Goal: Transaction & Acquisition: Book appointment/travel/reservation

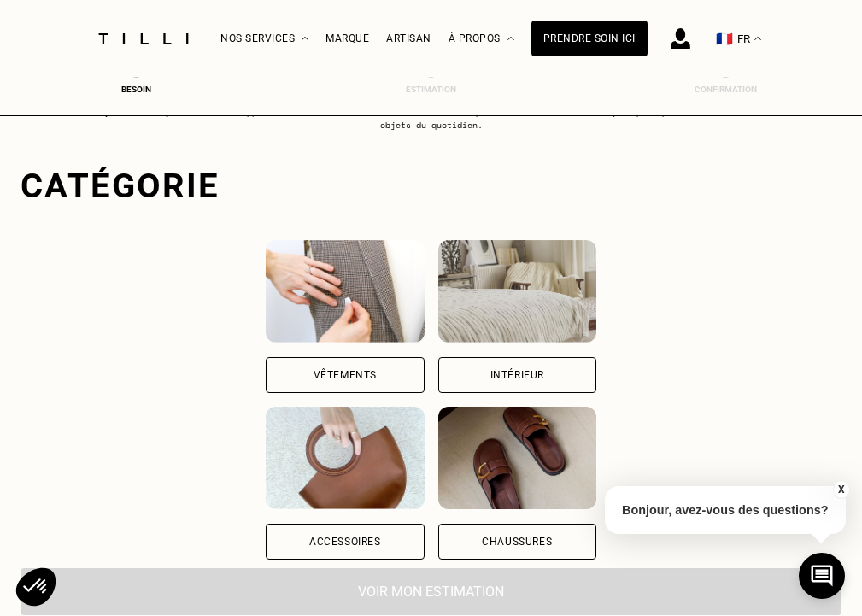
scroll to position [81, 0]
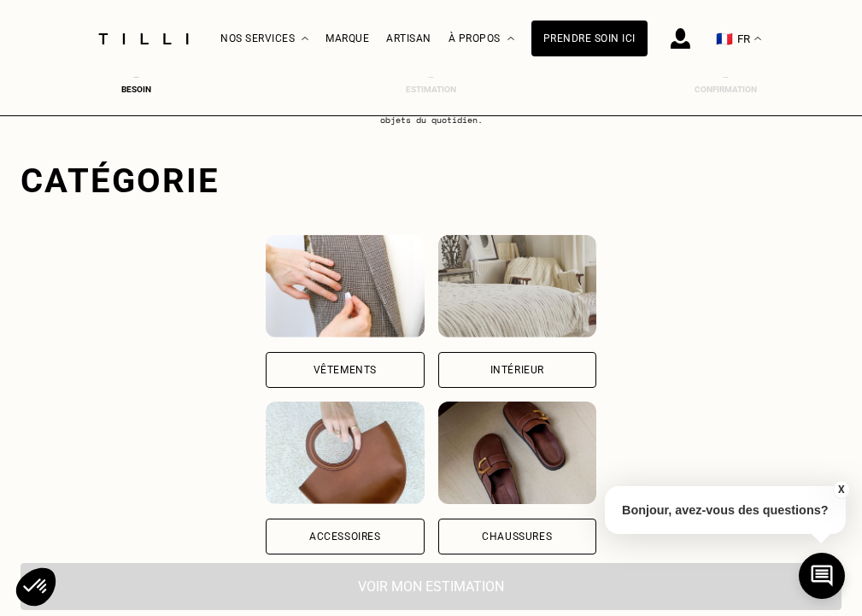
click at [295, 360] on div "Vêtements" at bounding box center [345, 370] width 158 height 36
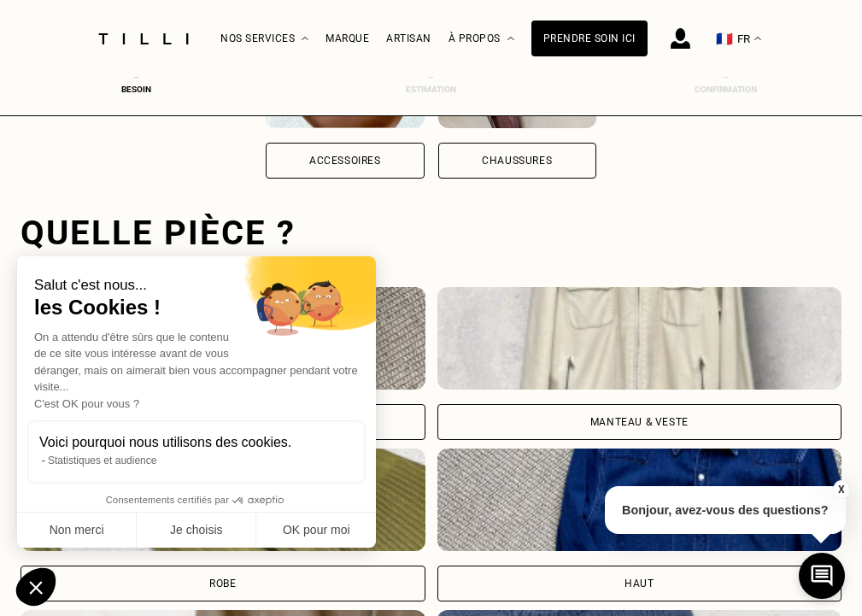
scroll to position [524, 7]
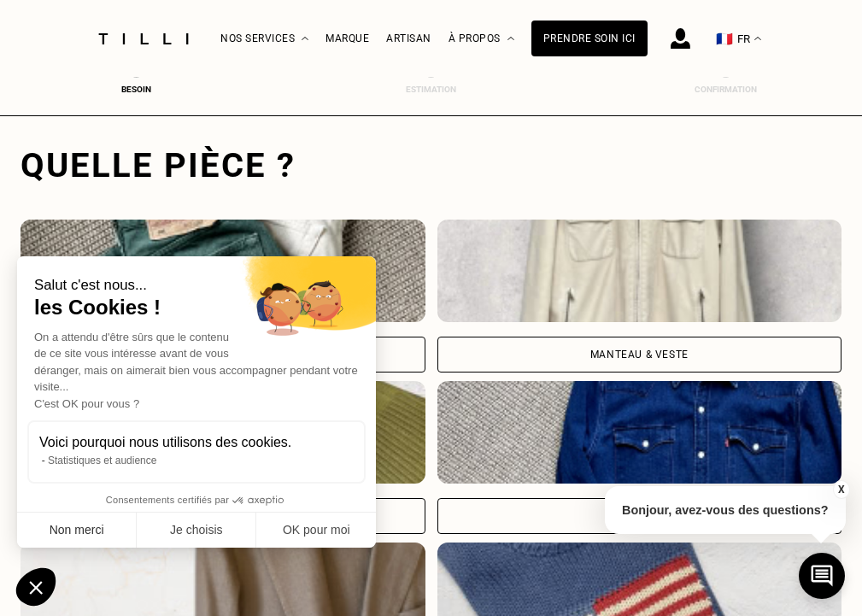
click at [100, 531] on button "Non merci" at bounding box center [77, 530] width 120 height 36
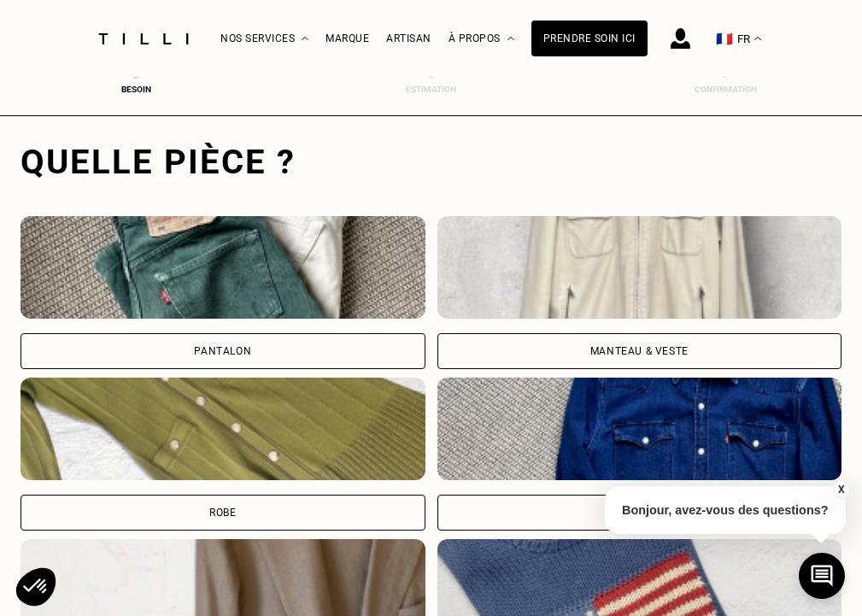
scroll to position [547, 7]
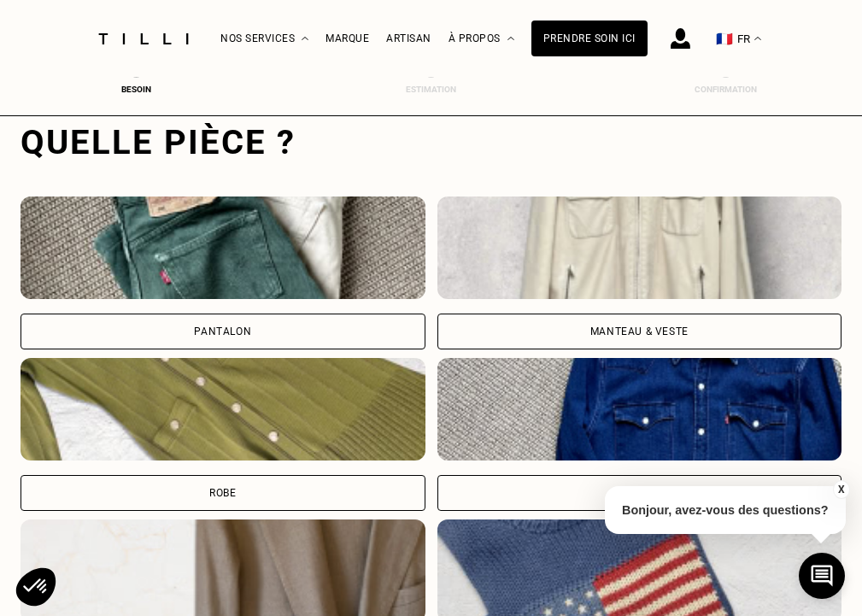
click at [225, 324] on div "Pantalon" at bounding box center [222, 331] width 405 height 36
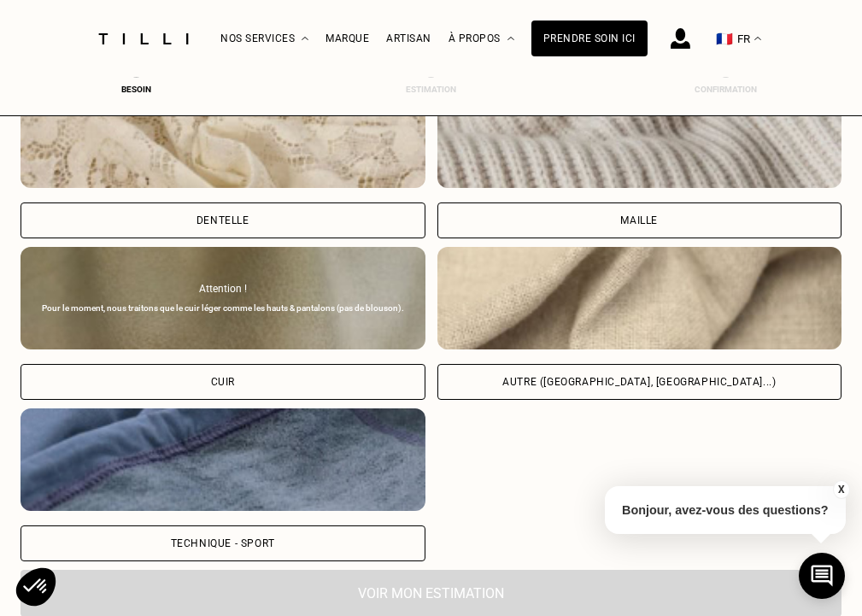
scroll to position [1964, 7]
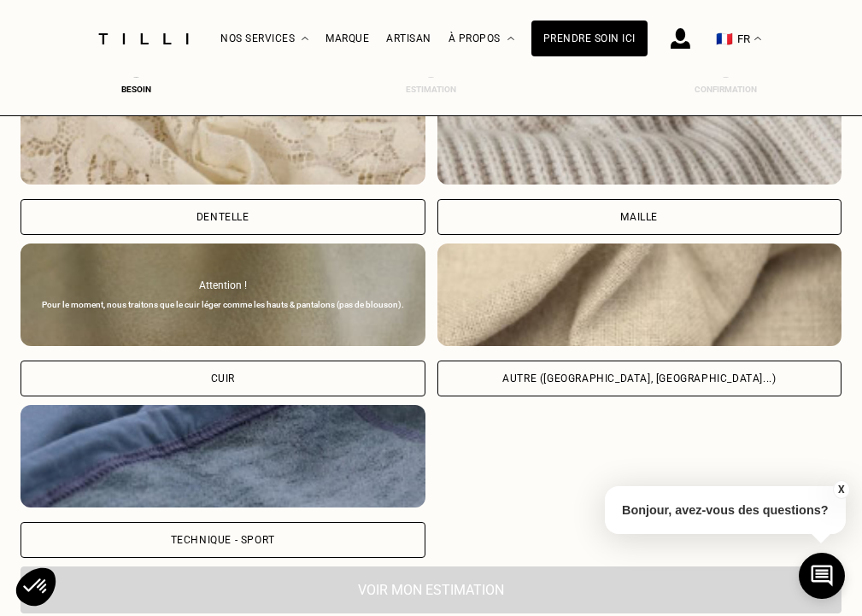
click at [607, 385] on div "Autre ([GEOGRAPHIC_DATA], [GEOGRAPHIC_DATA]...)" at bounding box center [639, 378] width 405 height 36
select select "FR"
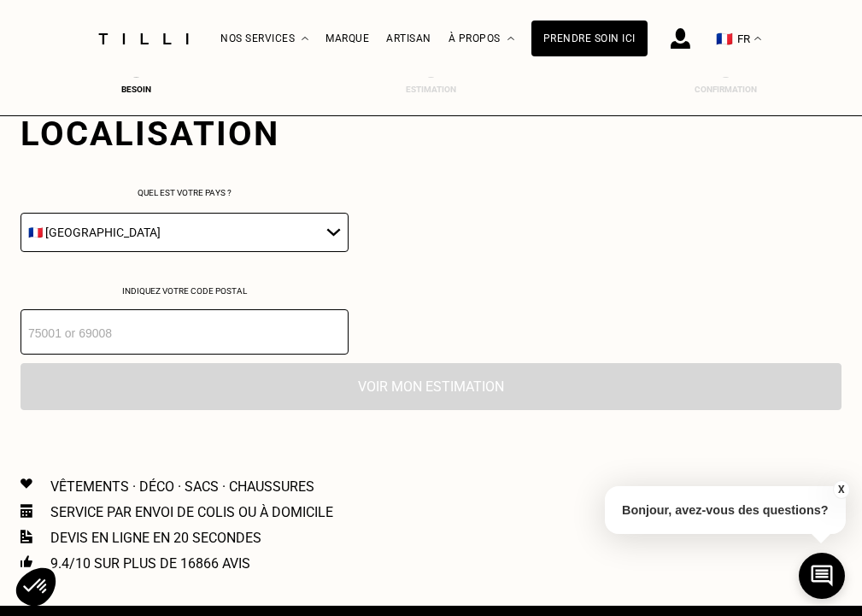
scroll to position [2443, 7]
click at [241, 351] on input "number" at bounding box center [184, 331] width 328 height 45
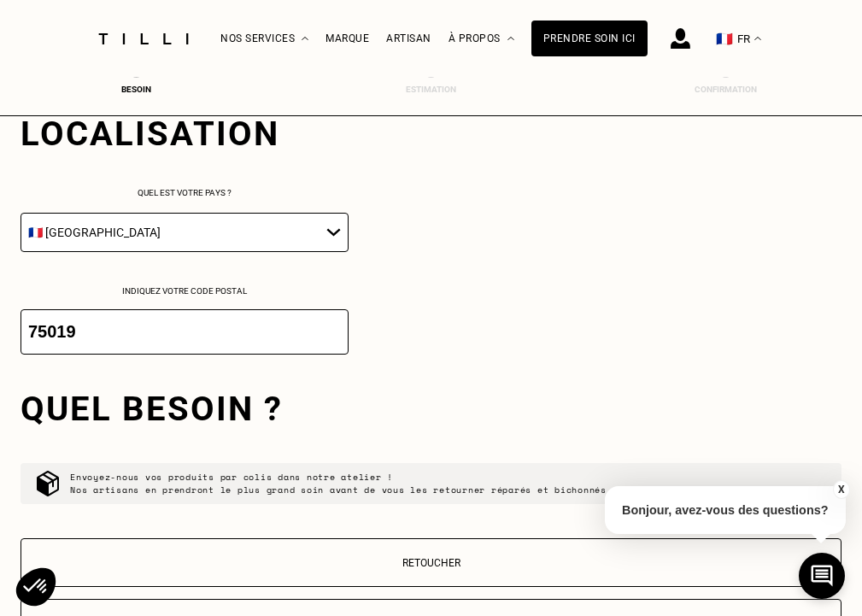
scroll to position [2692, 7]
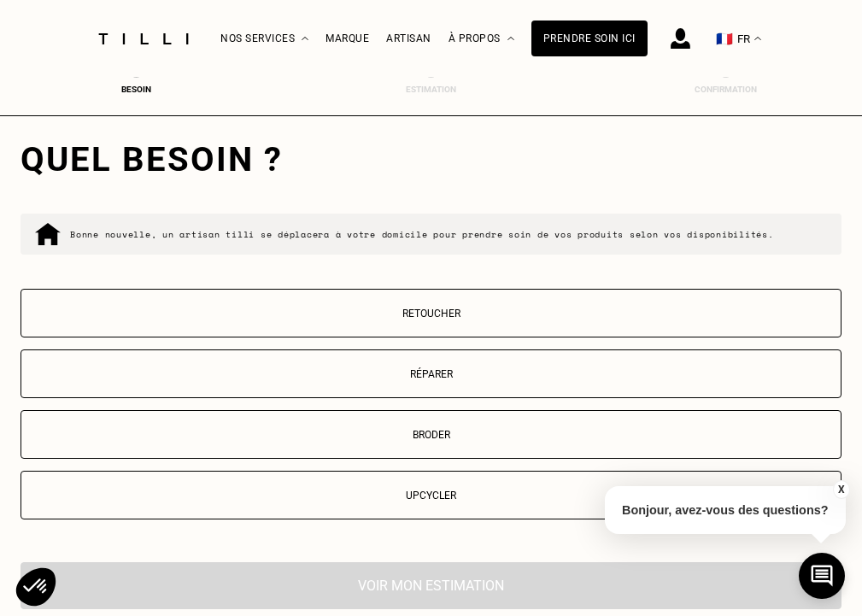
type input "75019"
click at [425, 337] on button "Retoucher" at bounding box center [430, 313] width 821 height 49
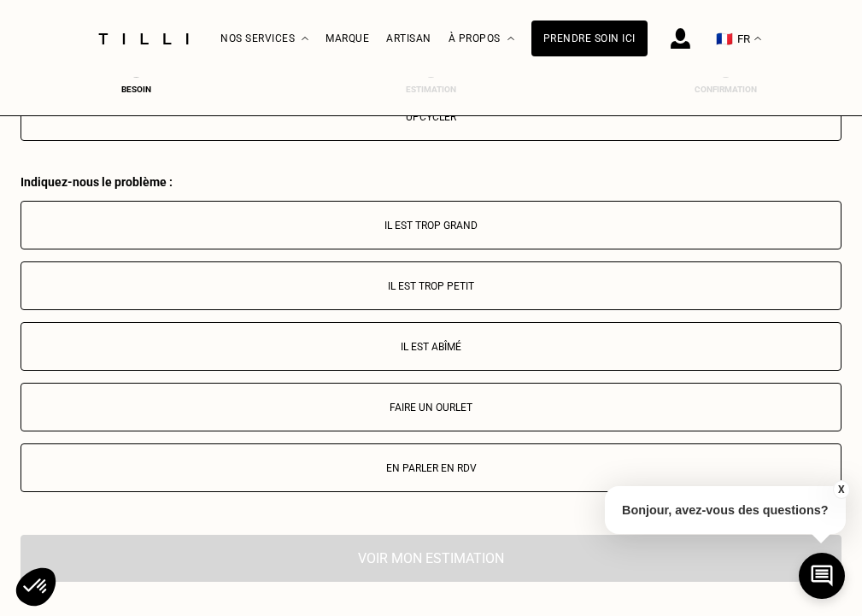
scroll to position [3070, 7]
click at [428, 301] on button "Il est trop petit" at bounding box center [430, 285] width 821 height 49
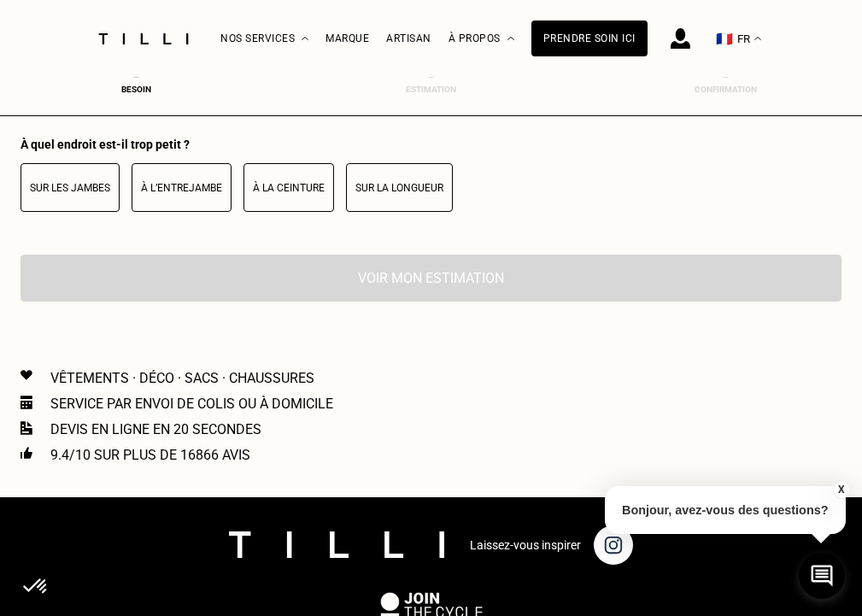
scroll to position [3458, 7]
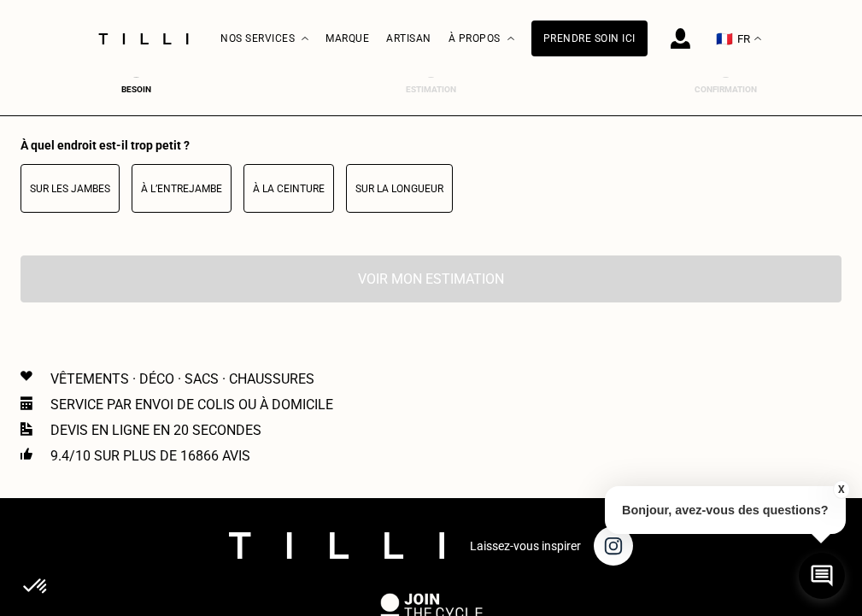
click at [299, 206] on button "À la ceinture" at bounding box center [288, 188] width 91 height 49
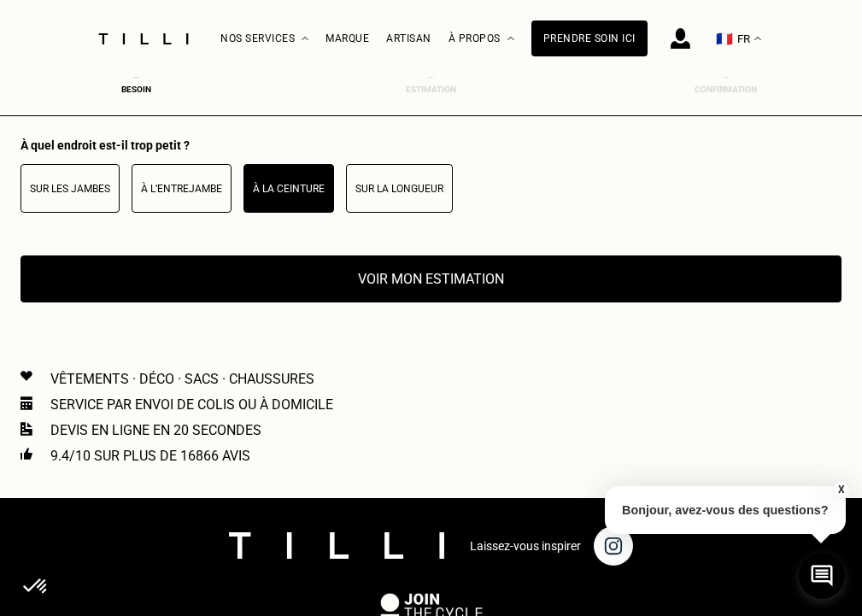
click at [384, 302] on button "Voir mon estimation" at bounding box center [430, 278] width 821 height 47
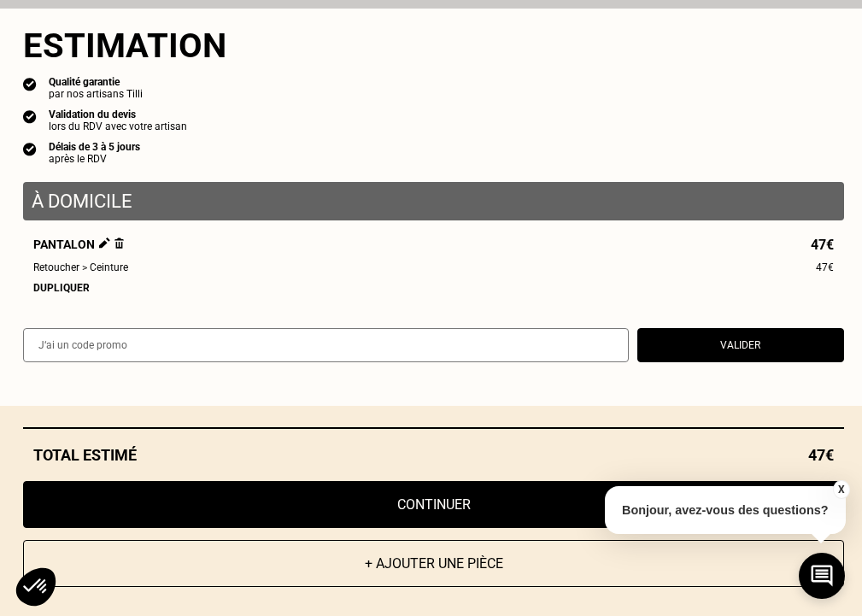
scroll to position [3485, 7]
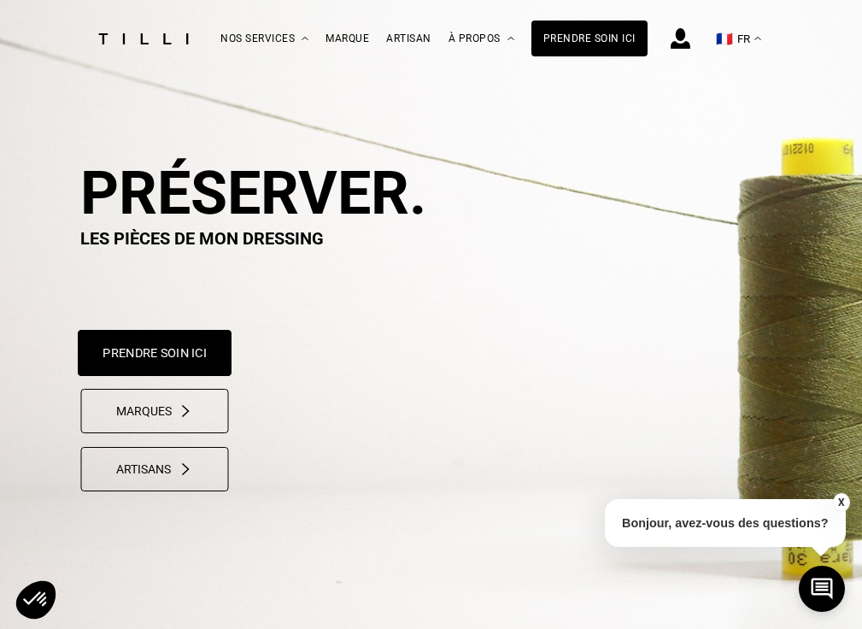
click at [144, 346] on button "Prendre soin ici" at bounding box center [155, 353] width 154 height 46
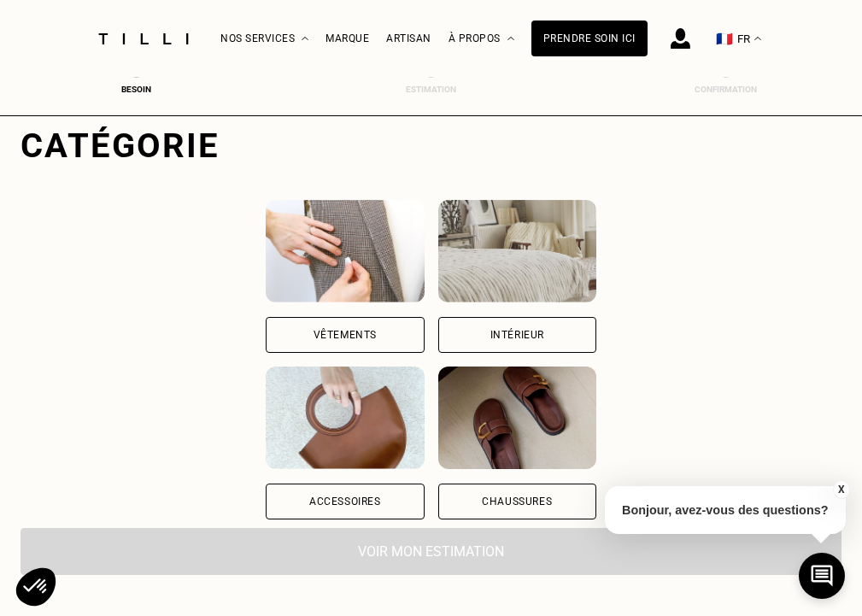
scroll to position [122, 0]
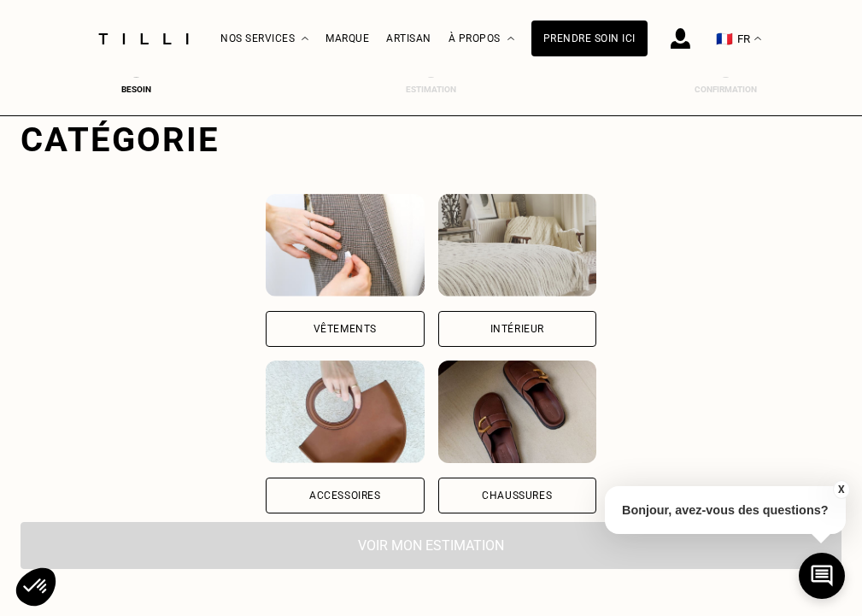
click at [313, 332] on div "Vêtements" at bounding box center [344, 329] width 63 height 10
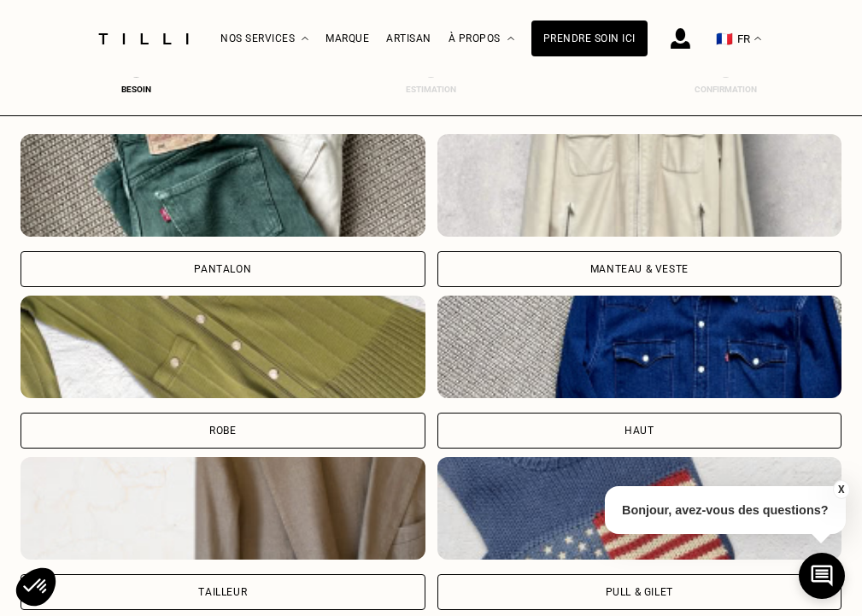
scroll to position [608, 3]
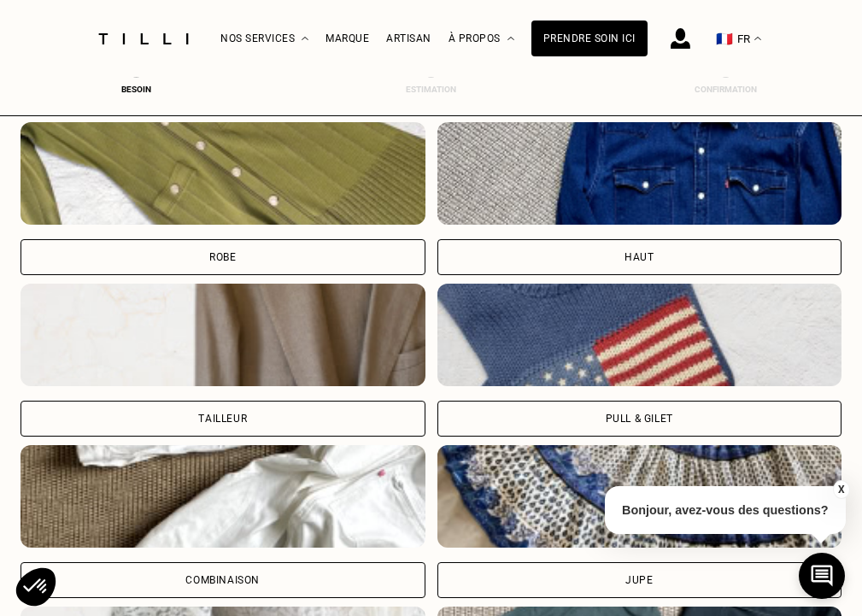
click at [521, 421] on div "Pull & gilet" at bounding box center [639, 419] width 405 height 36
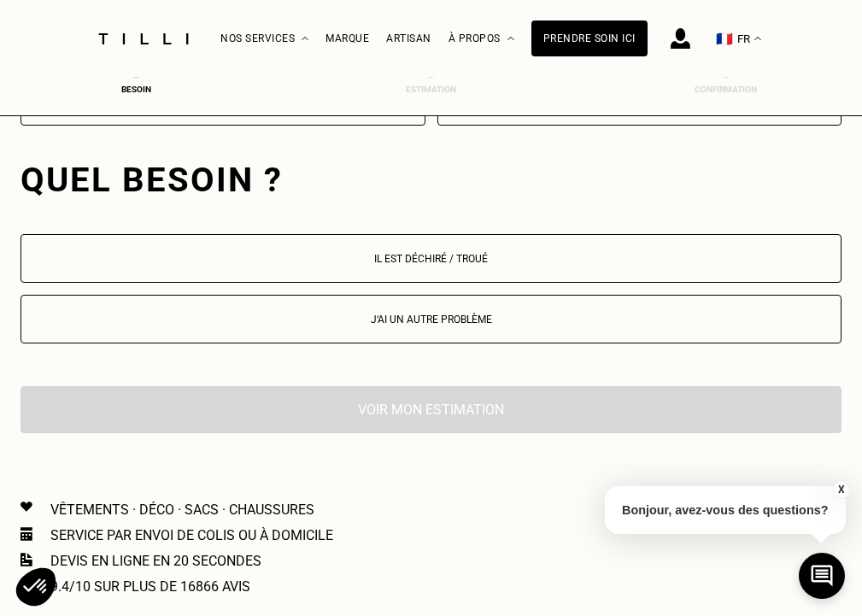
scroll to position [1593, 7]
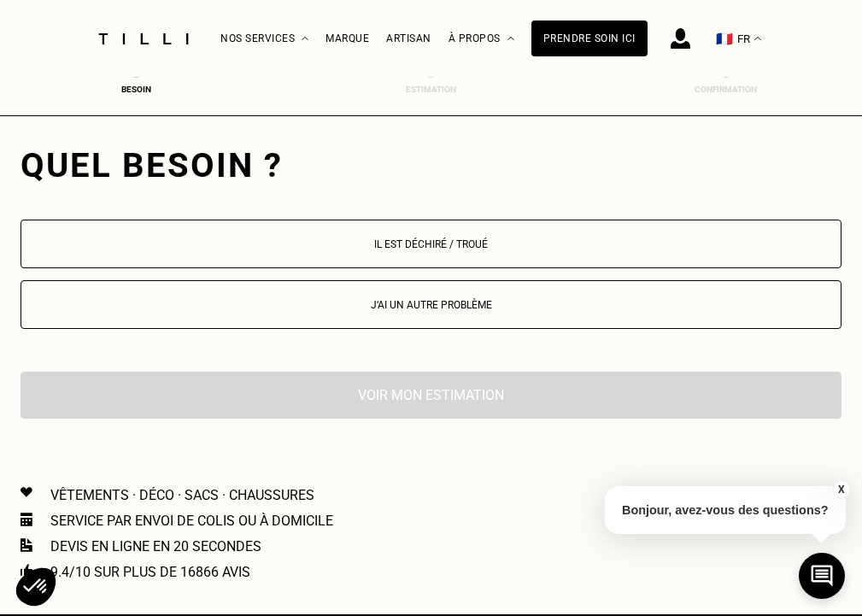
click at [454, 243] on p "Il est déchiré / troué" at bounding box center [431, 244] width 802 height 12
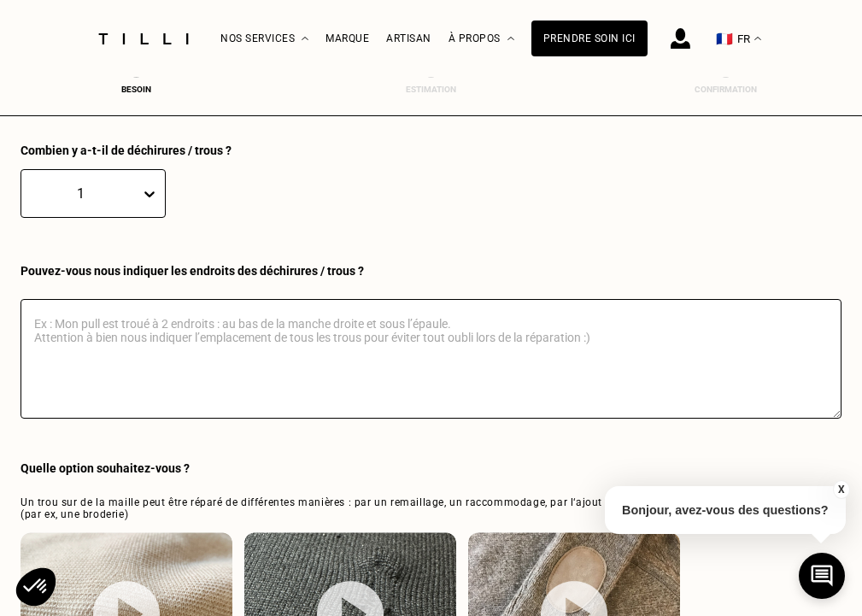
scroll to position [1845, 7]
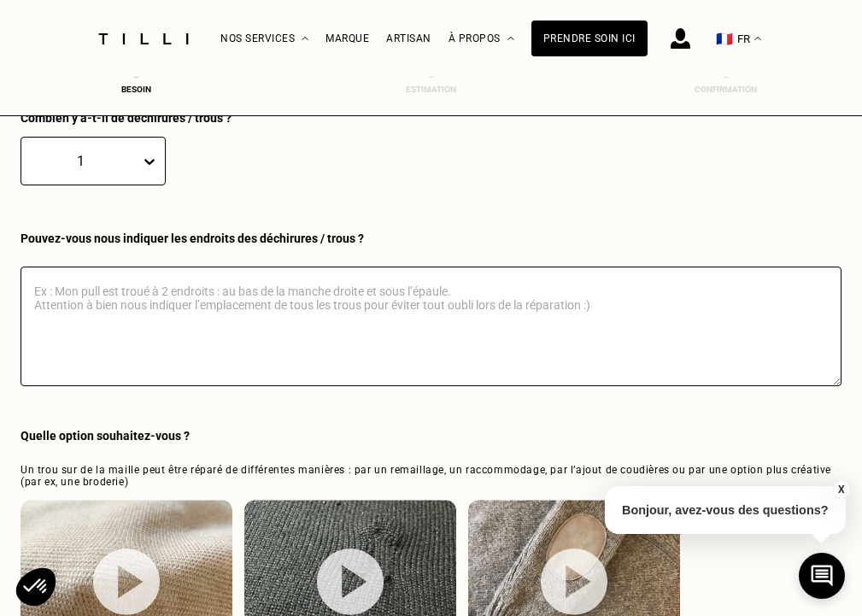
click at [130, 169] on div "1" at bounding box center [92, 161] width 145 height 49
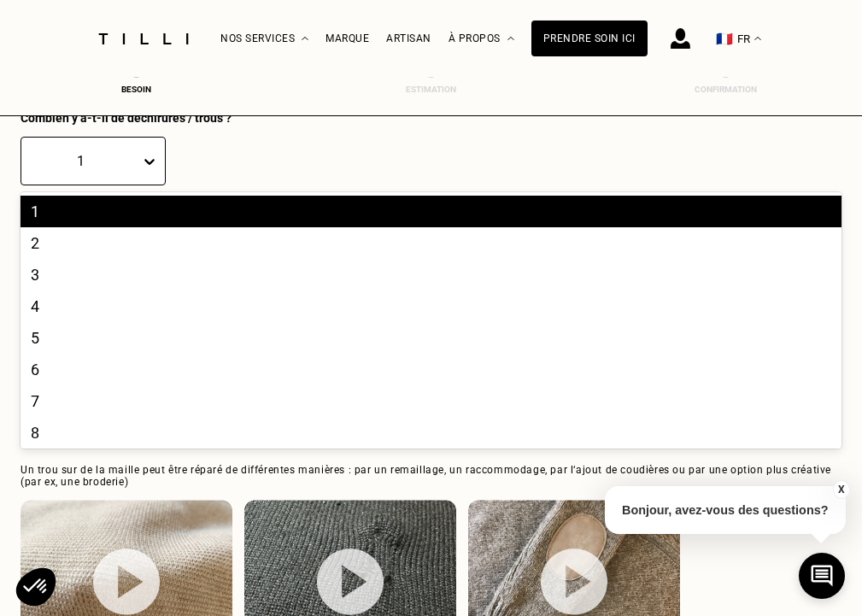
scroll to position [1845, 0]
click at [95, 249] on div "2" at bounding box center [430, 243] width 821 height 32
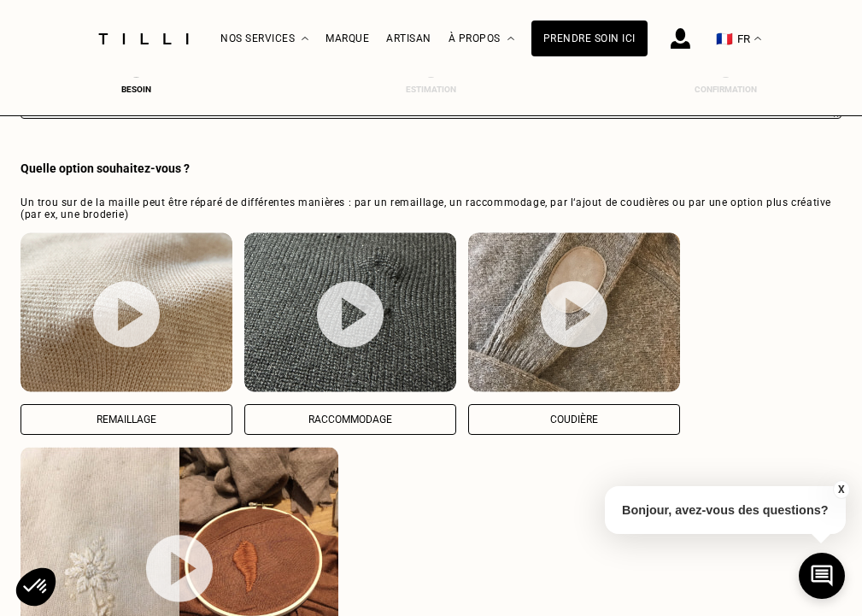
scroll to position [2118, 2]
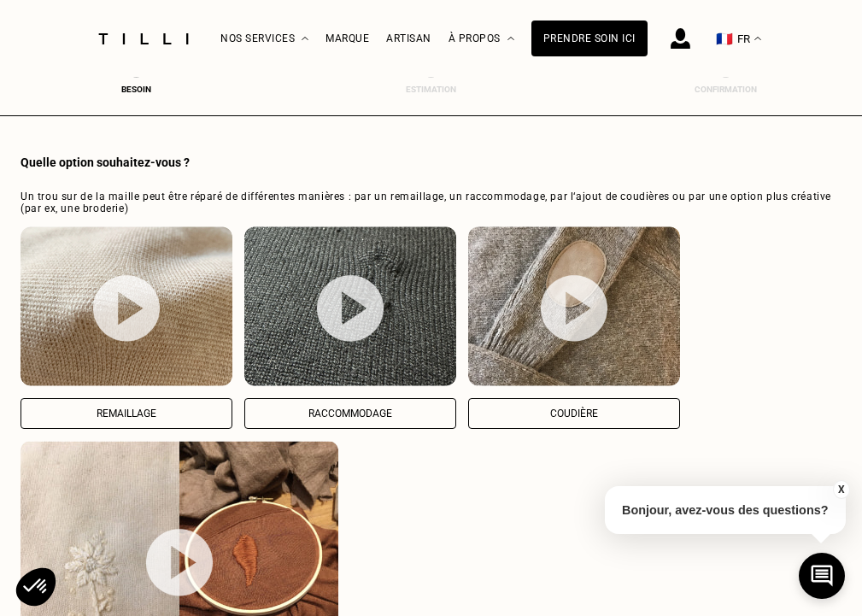
click at [318, 408] on p "Raccommodage" at bounding box center [350, 413] width 193 height 12
select select "FR"
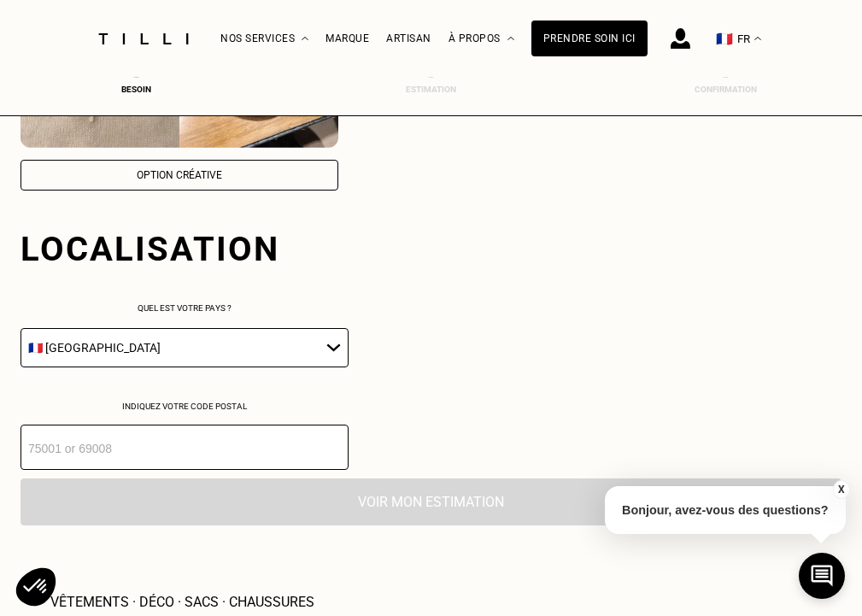
scroll to position [2732, 7]
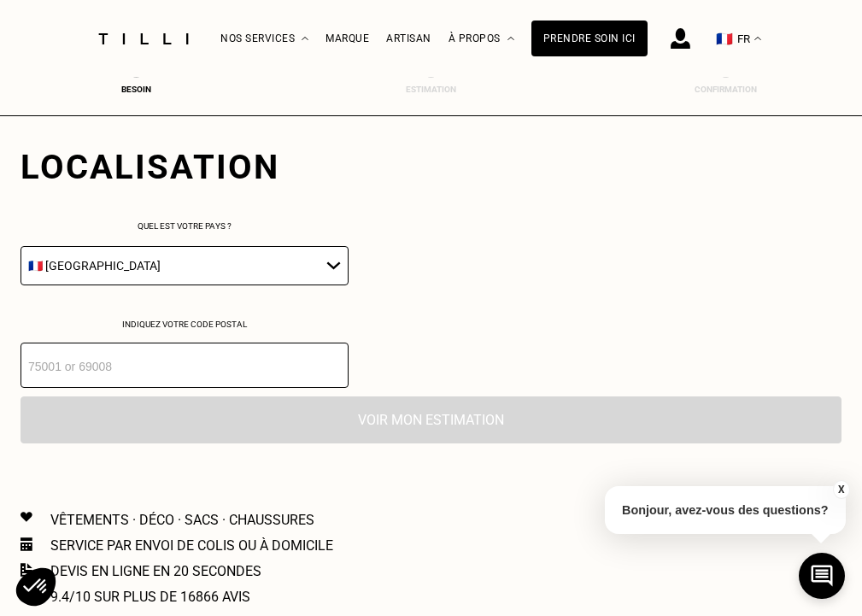
click at [176, 349] on input "number" at bounding box center [184, 364] width 328 height 45
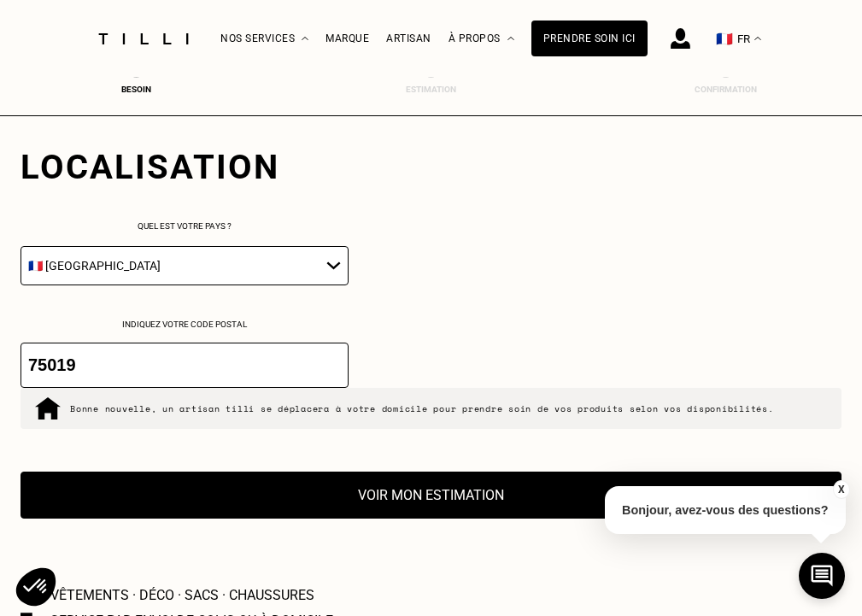
type input "75019"
click at [319, 489] on button "Voir mon estimation" at bounding box center [430, 494] width 821 height 47
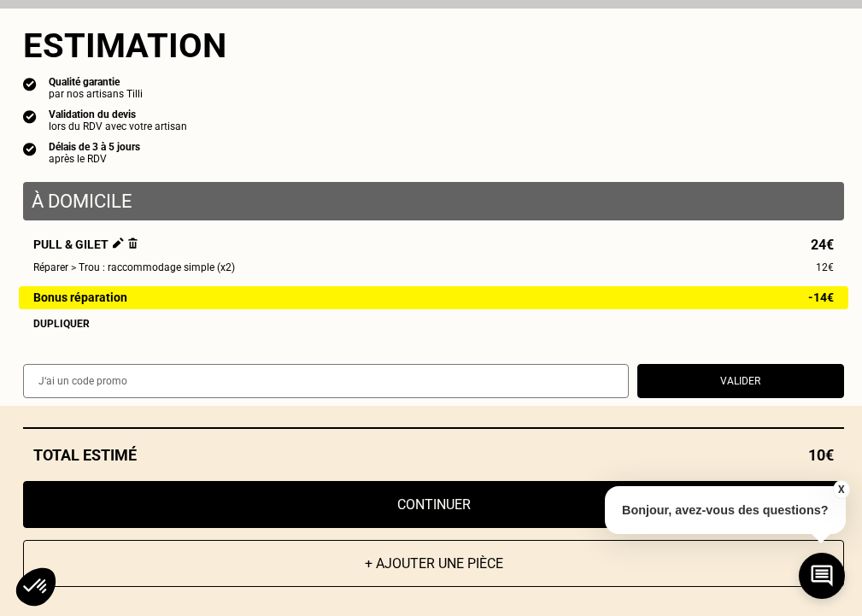
scroll to position [0, 0]
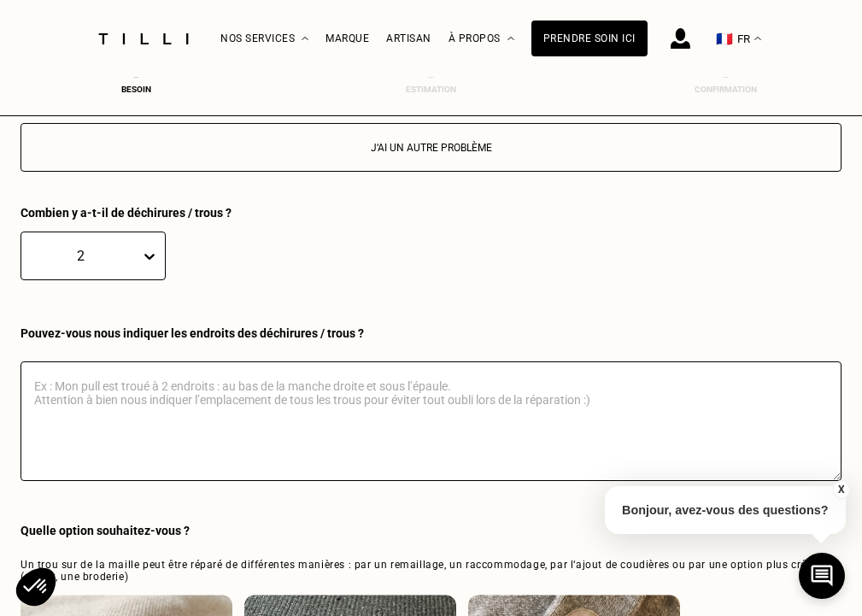
click at [838, 488] on button "X" at bounding box center [840, 489] width 17 height 19
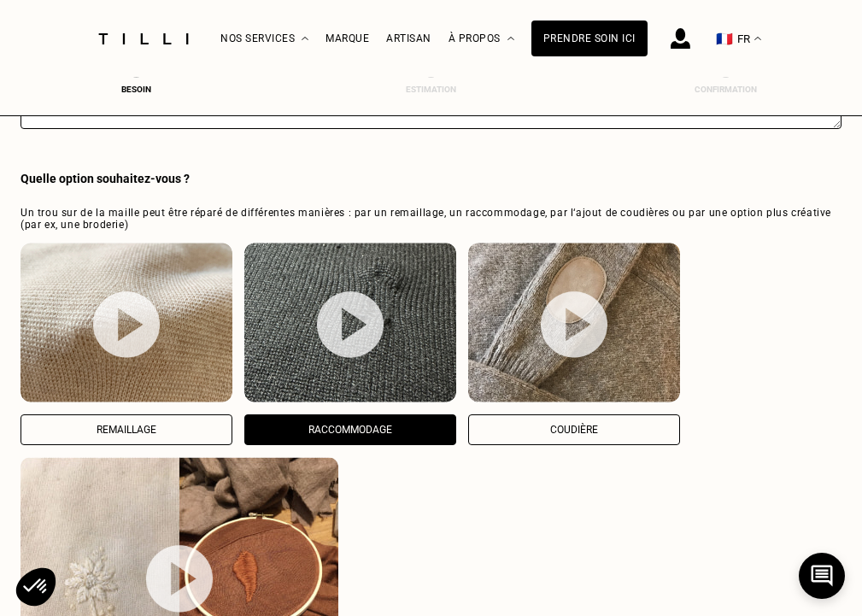
scroll to position [2102, 7]
click at [167, 432] on p "Remaillage" at bounding box center [126, 430] width 193 height 12
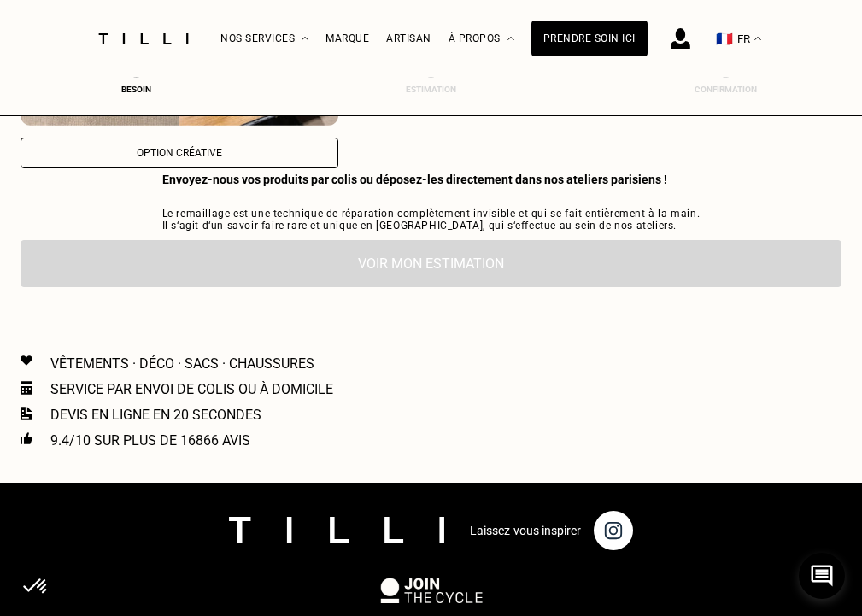
scroll to position [2645, 7]
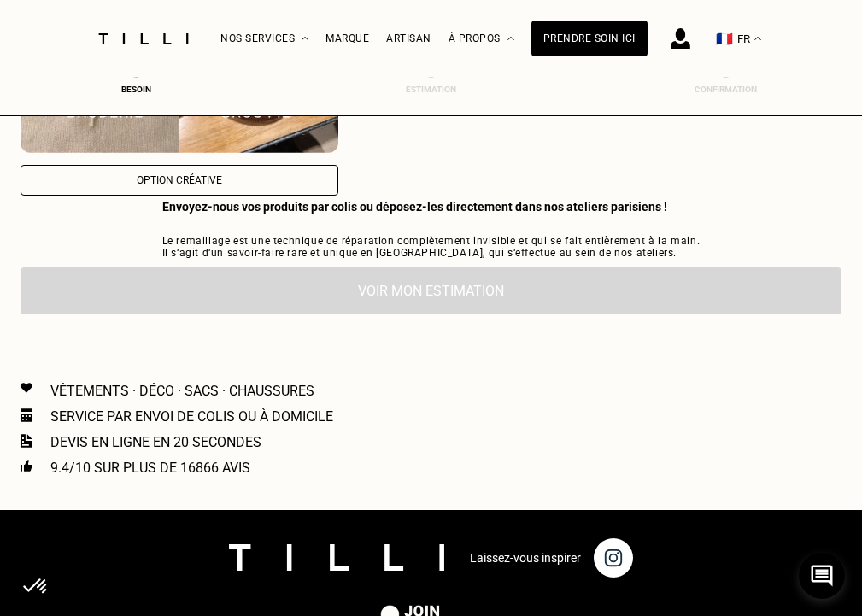
click at [276, 303] on div "Voir mon estimation" at bounding box center [430, 290] width 821 height 47
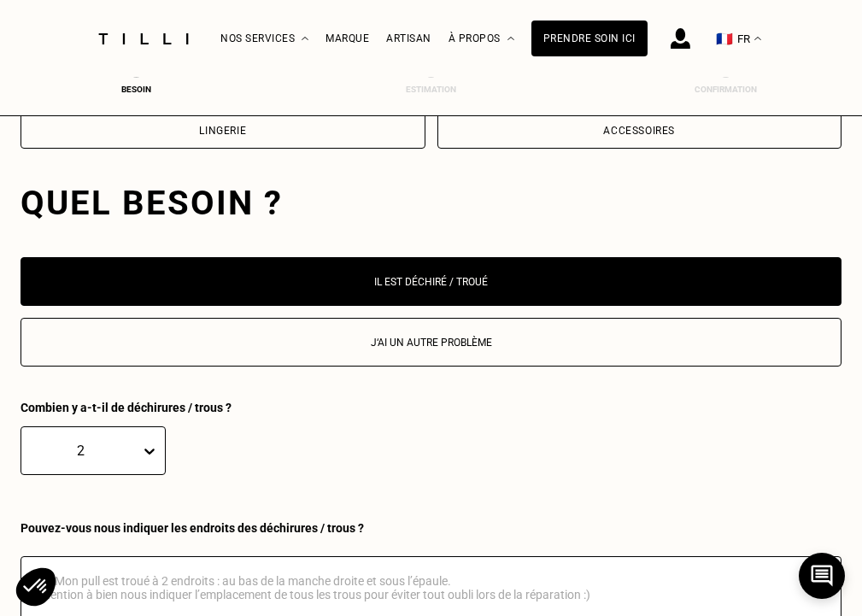
scroll to position [1565, 7]
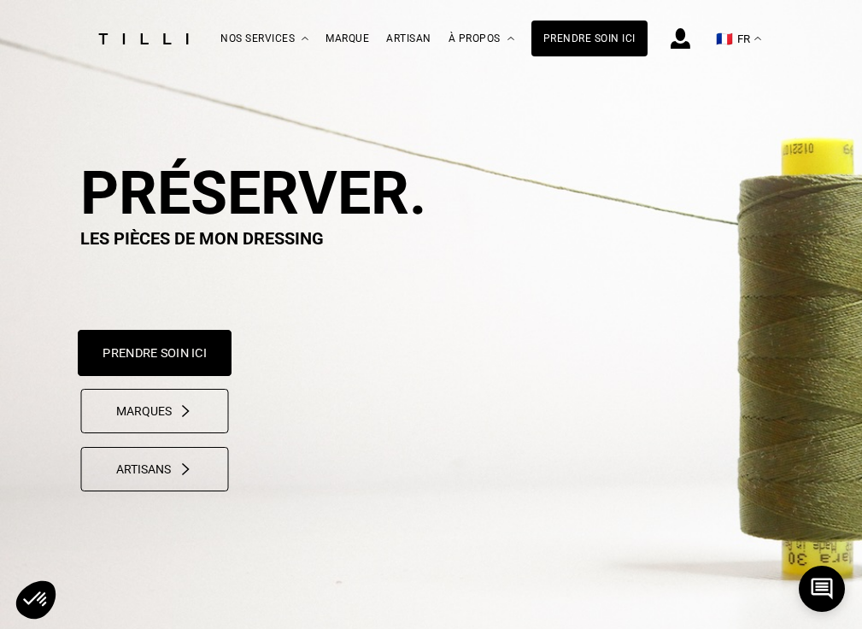
click at [158, 374] on button "Prendre soin ici" at bounding box center [155, 353] width 154 height 46
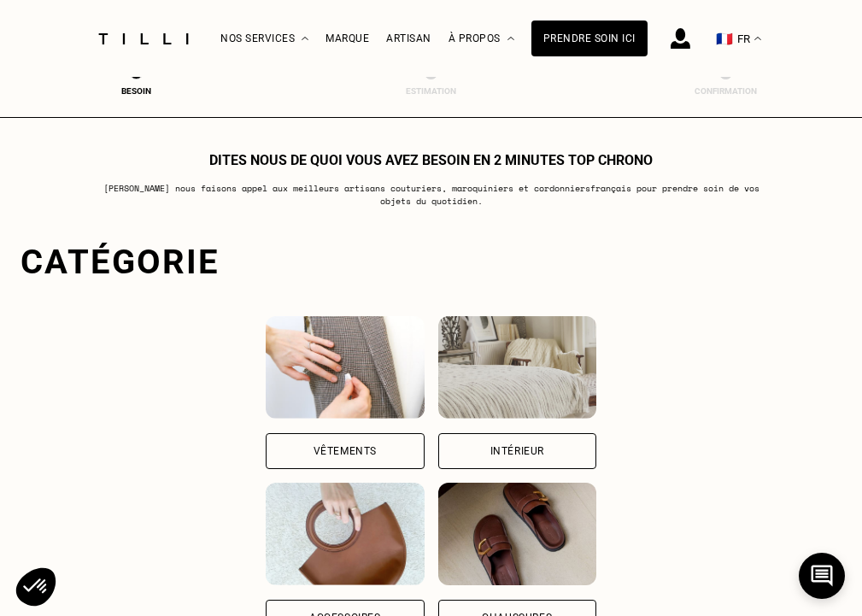
click at [299, 436] on div "Vêtements" at bounding box center [345, 451] width 158 height 36
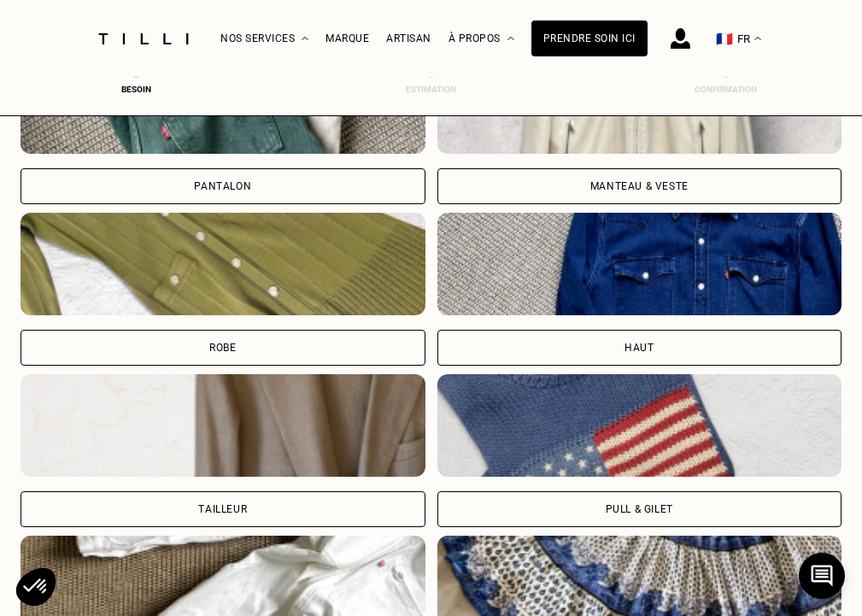
scroll to position [626, 7]
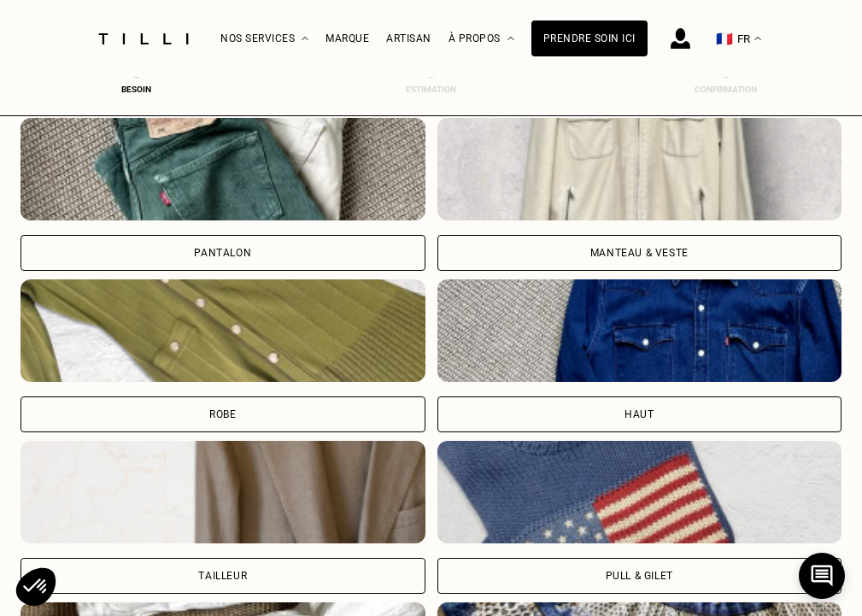
click at [544, 564] on div "Pull & gilet" at bounding box center [639, 576] width 405 height 36
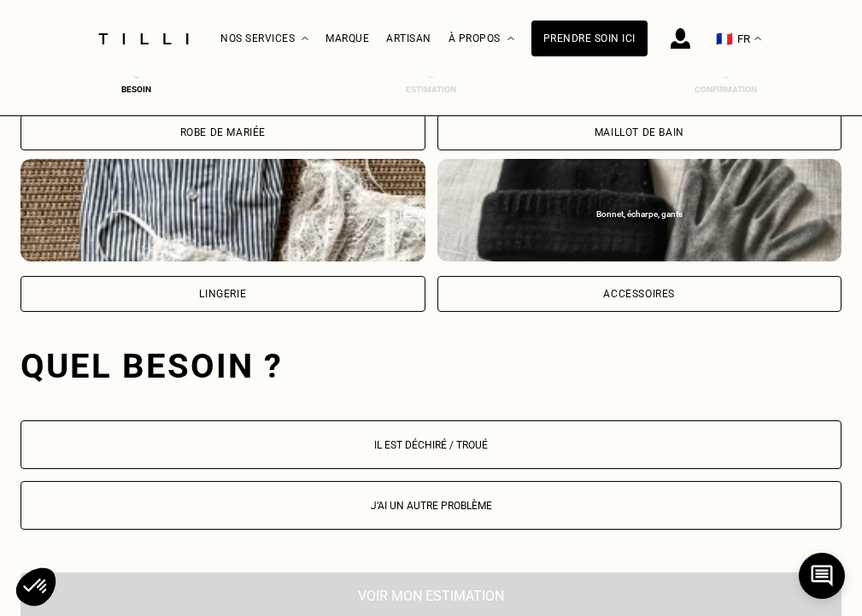
scroll to position [1593, 7]
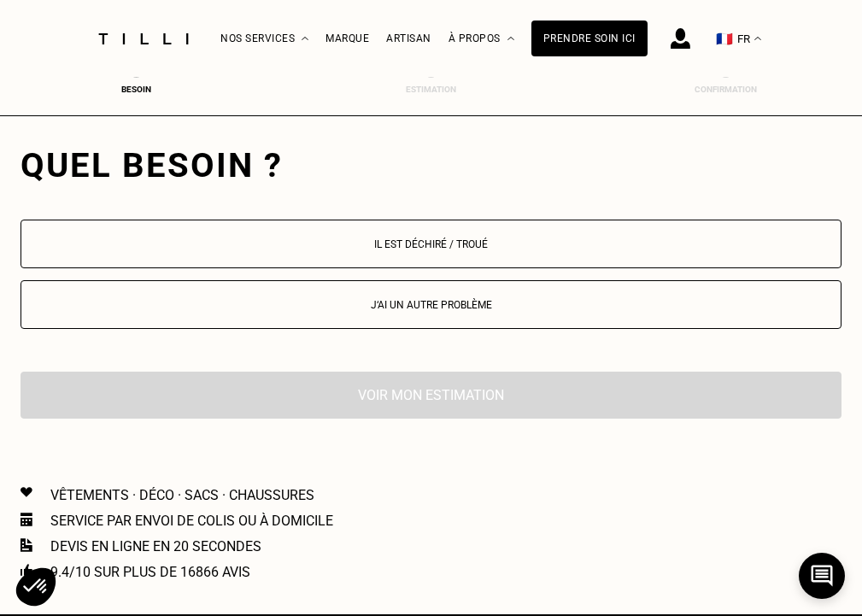
click at [491, 295] on button "J‘ai un autre problème" at bounding box center [430, 304] width 821 height 49
select select "FR"
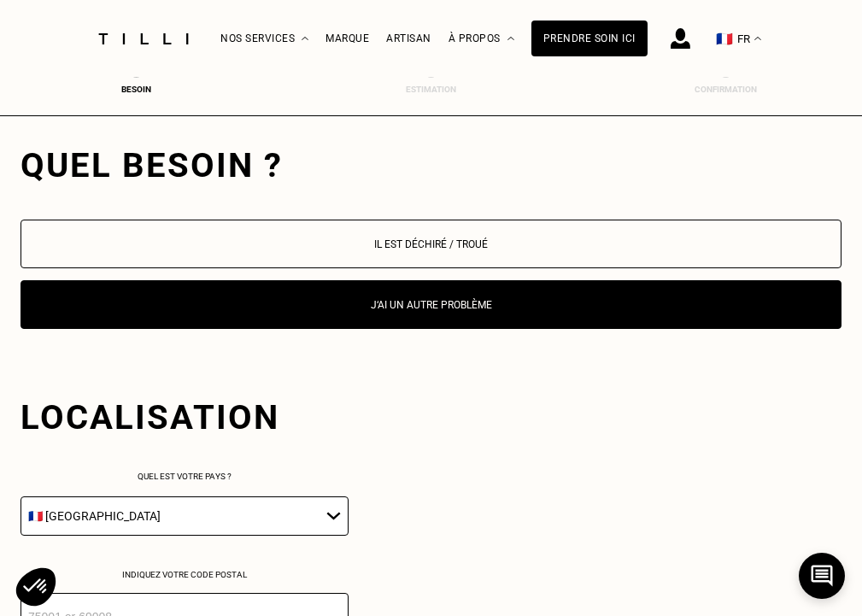
scroll to position [1845, 7]
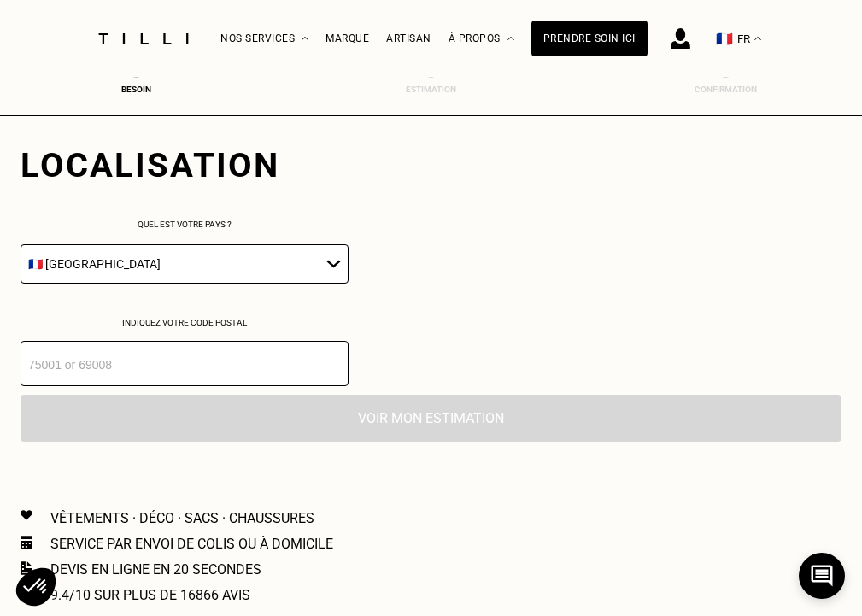
click at [237, 384] on input "number" at bounding box center [184, 363] width 328 height 45
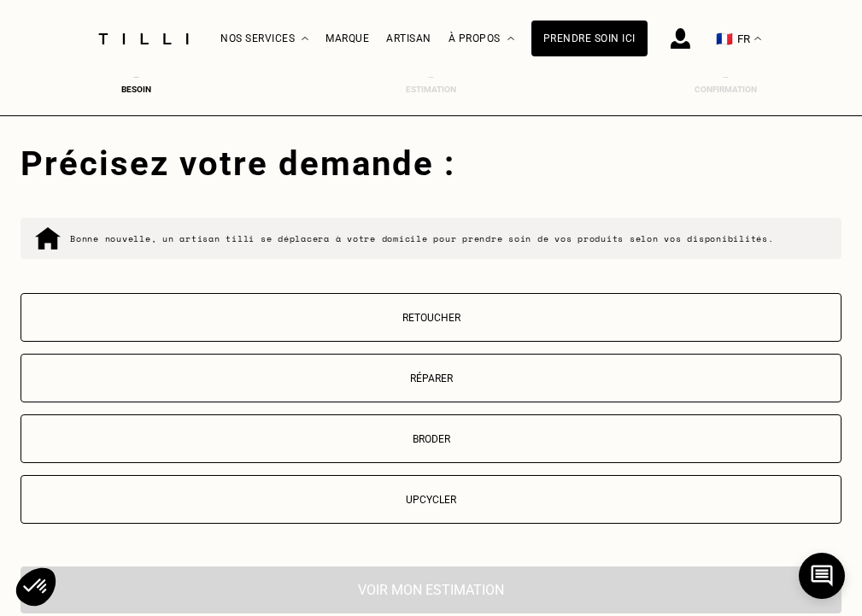
scroll to position [2126, 7]
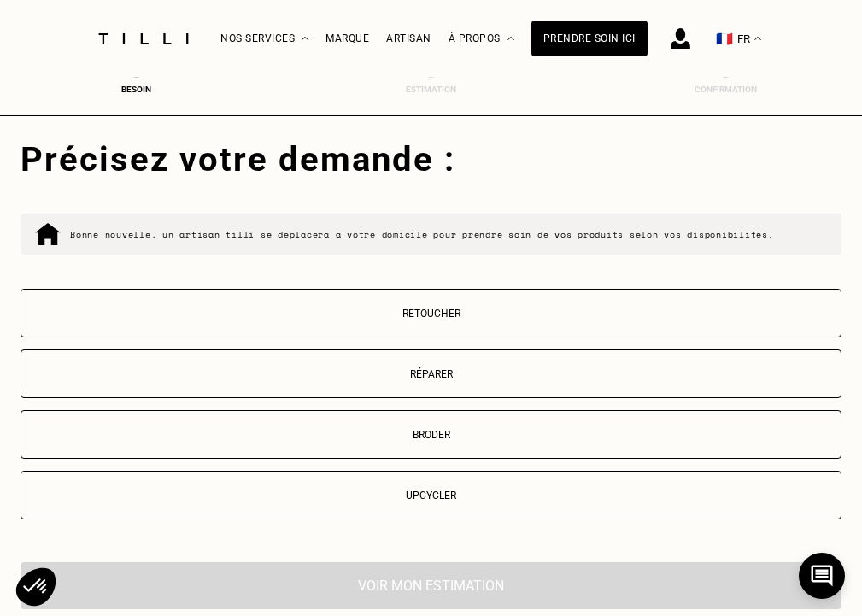
type input "75019"
click at [414, 378] on p "Réparer" at bounding box center [431, 374] width 802 height 12
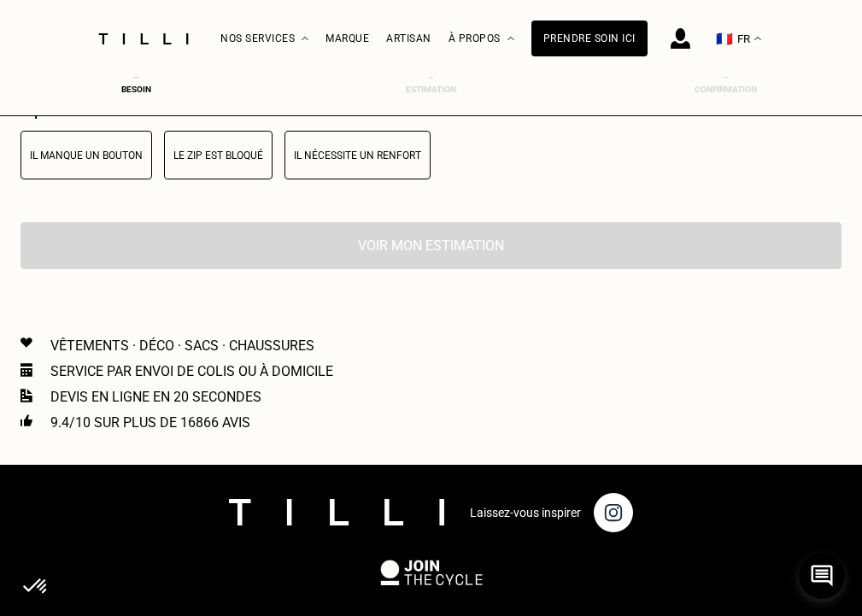
scroll to position [2566, 7]
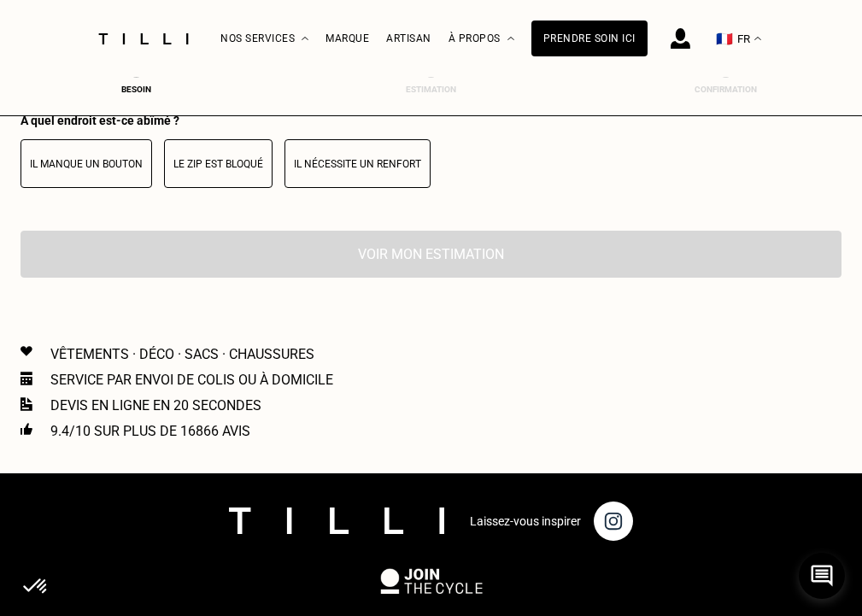
click at [79, 154] on button "Il manque un bouton" at bounding box center [86, 163] width 132 height 49
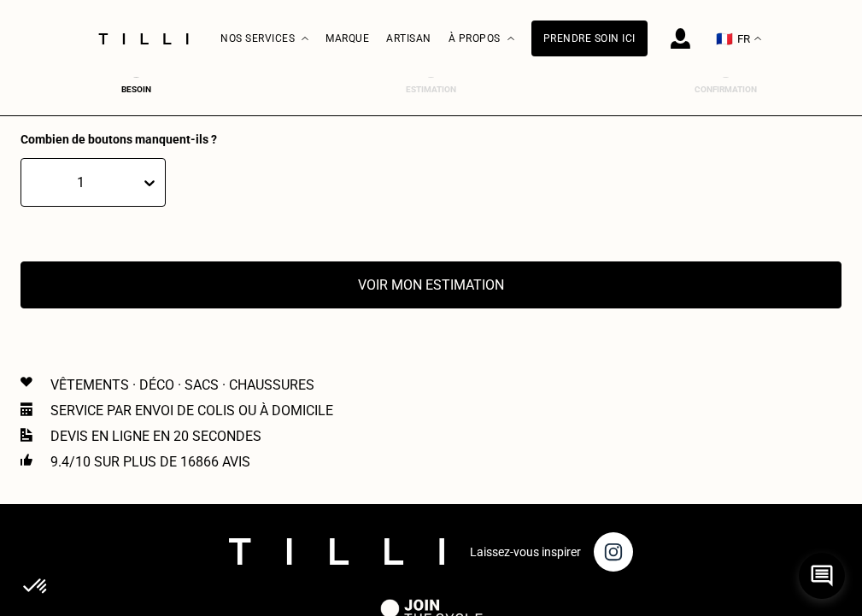
scroll to position [2683, 7]
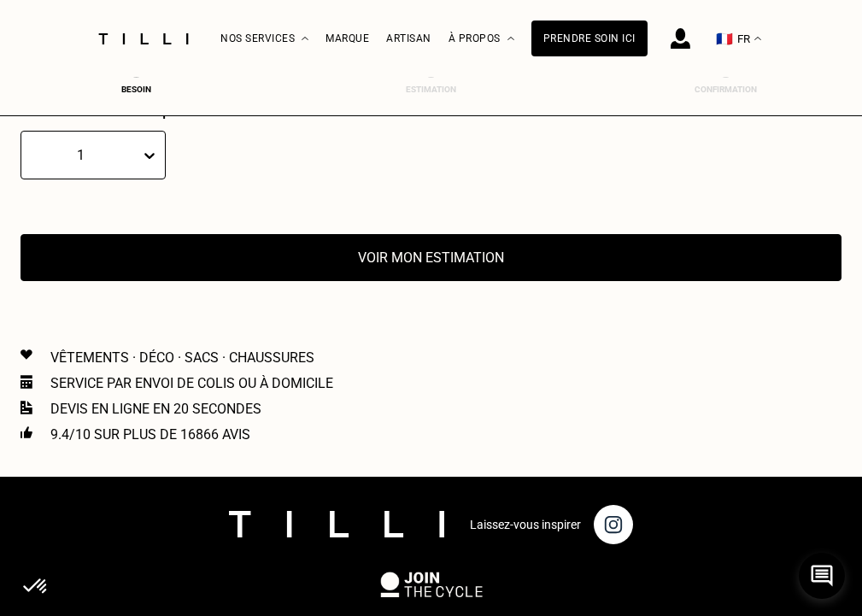
click at [359, 281] on button "Voir mon estimation" at bounding box center [430, 257] width 821 height 47
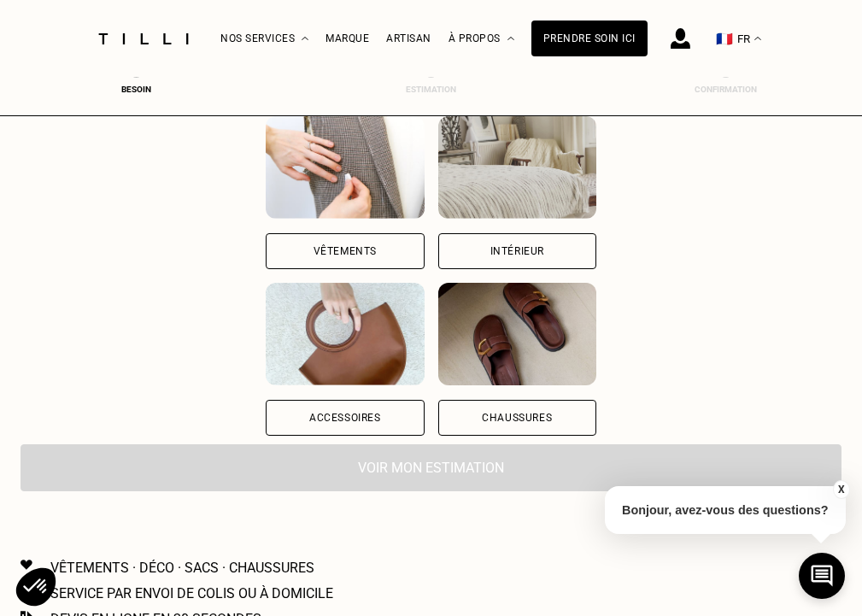
scroll to position [202, 0]
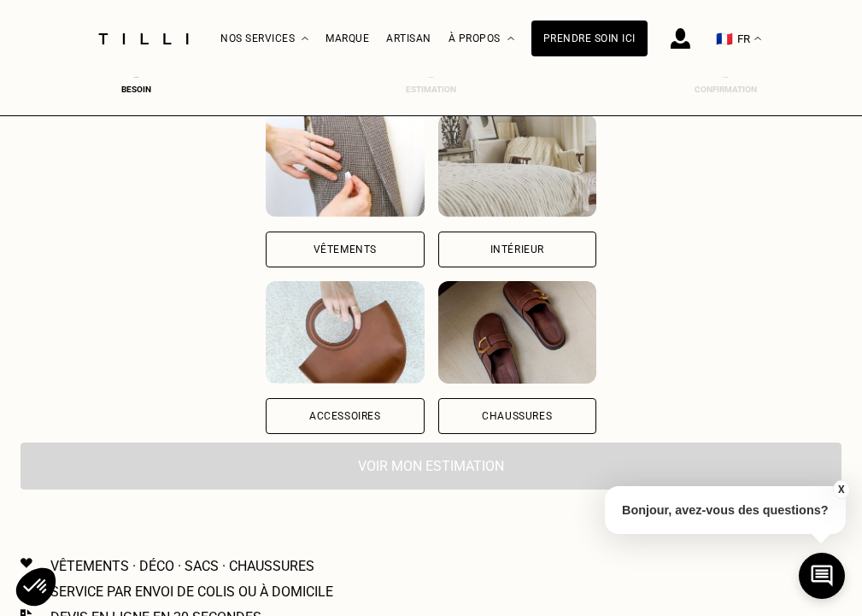
click at [547, 413] on div "Chaussures" at bounding box center [517, 416] width 158 height 36
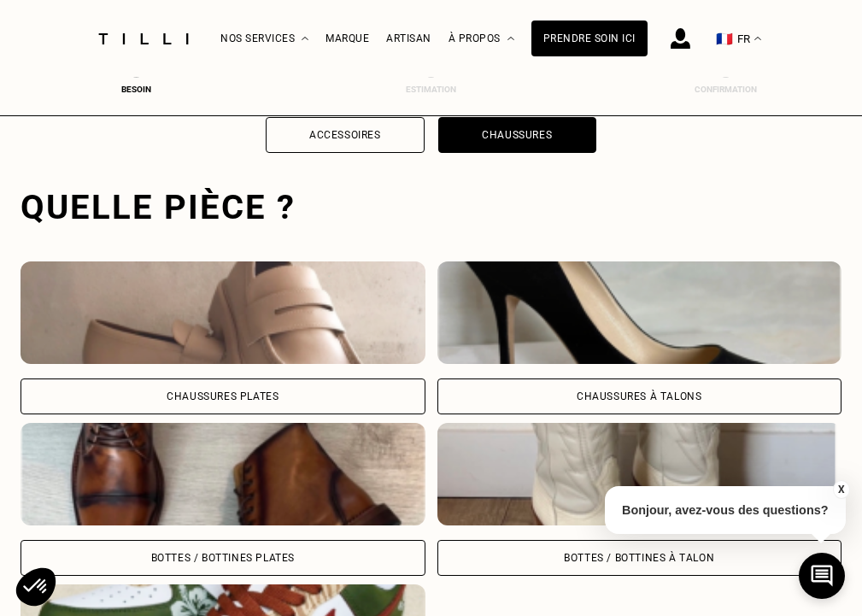
scroll to position [524, 7]
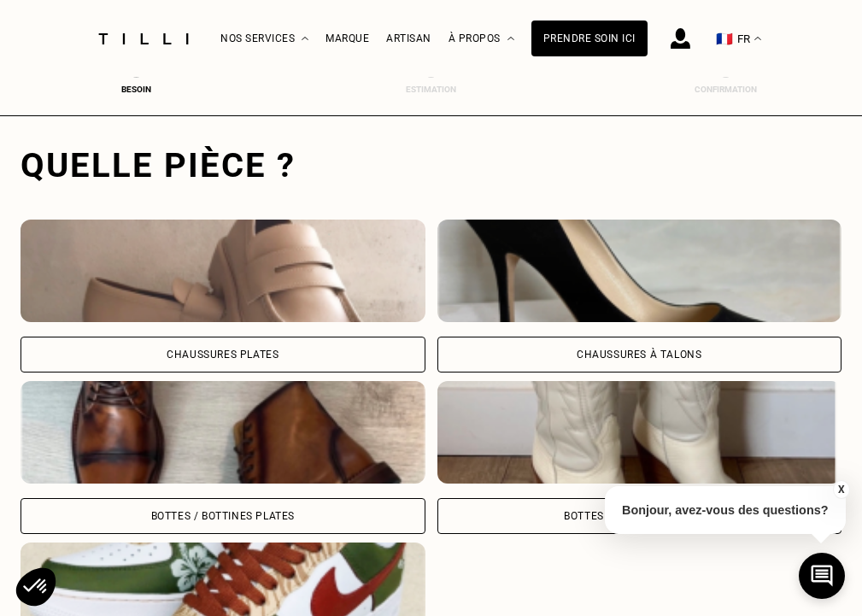
click at [311, 354] on div "Chaussures Plates" at bounding box center [222, 354] width 405 height 36
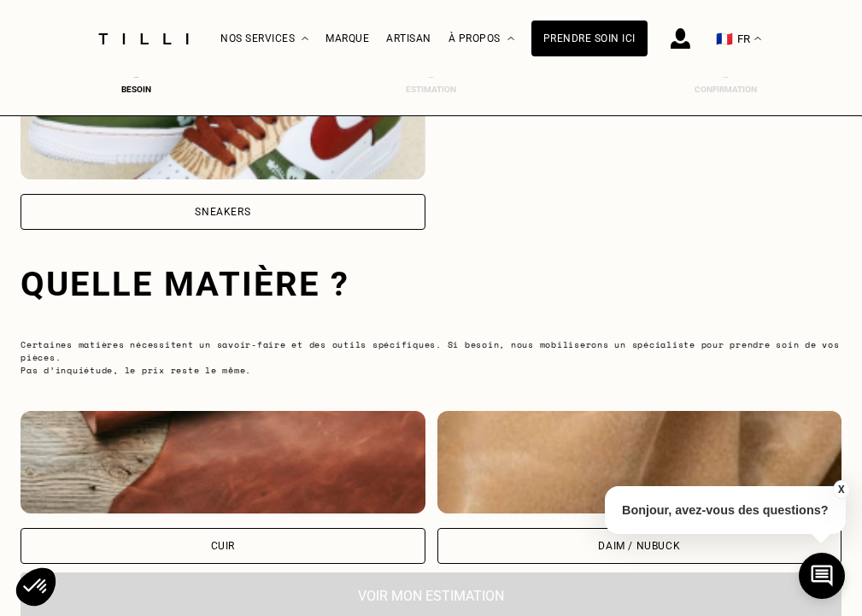
scroll to position [1109, 7]
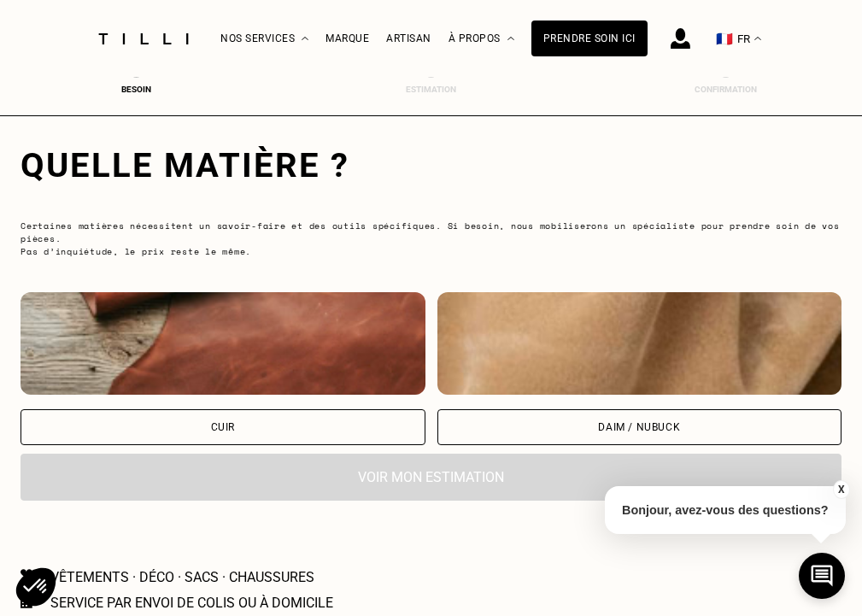
click at [277, 429] on div "Cuir" at bounding box center [222, 427] width 405 height 36
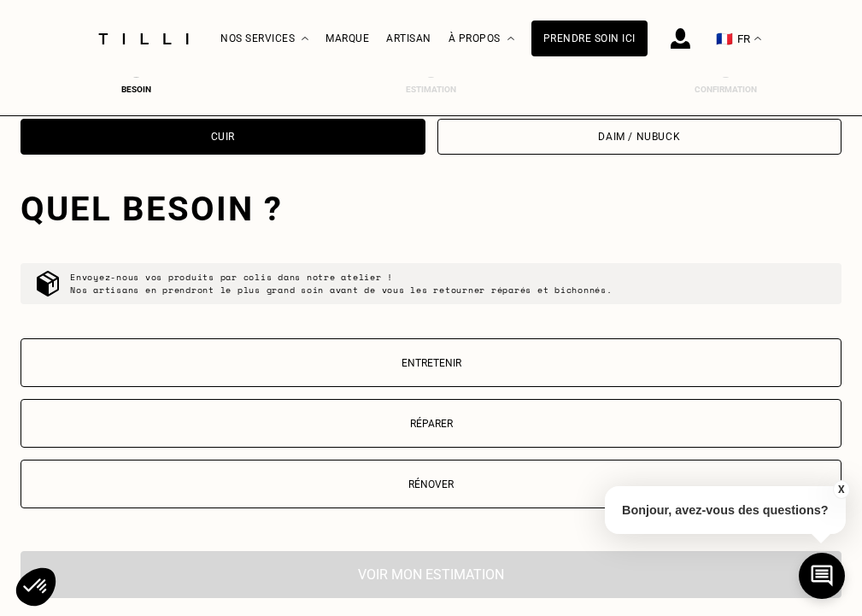
scroll to position [1442, 7]
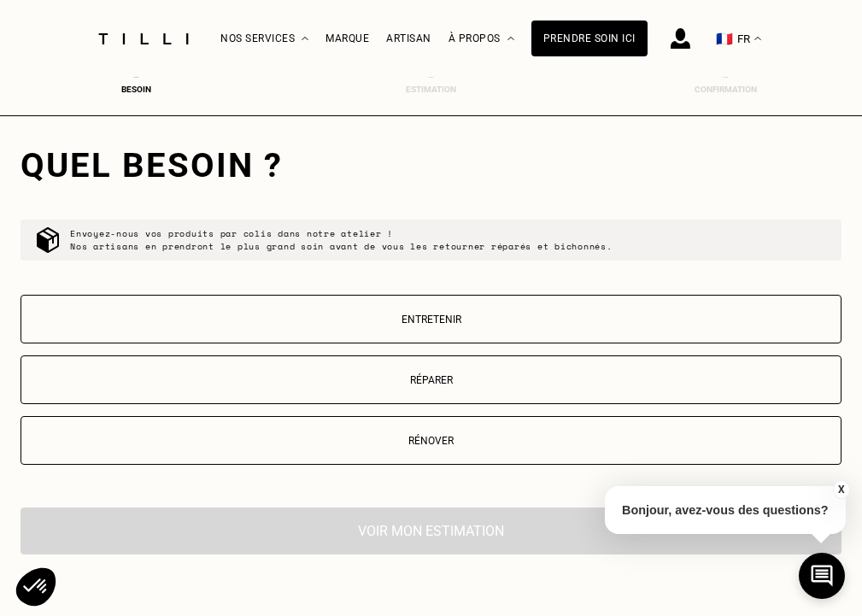
click at [364, 393] on button "Réparer" at bounding box center [430, 379] width 821 height 49
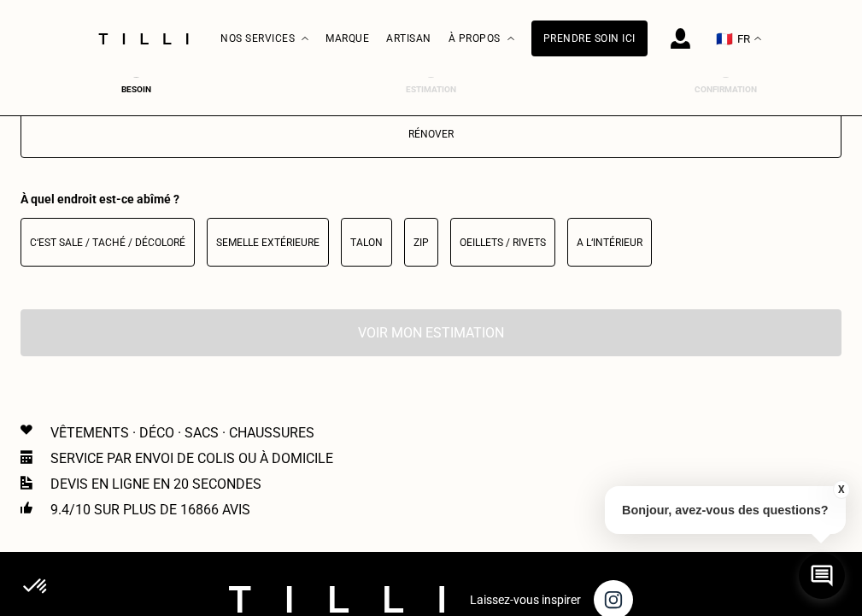
scroll to position [1830, 7]
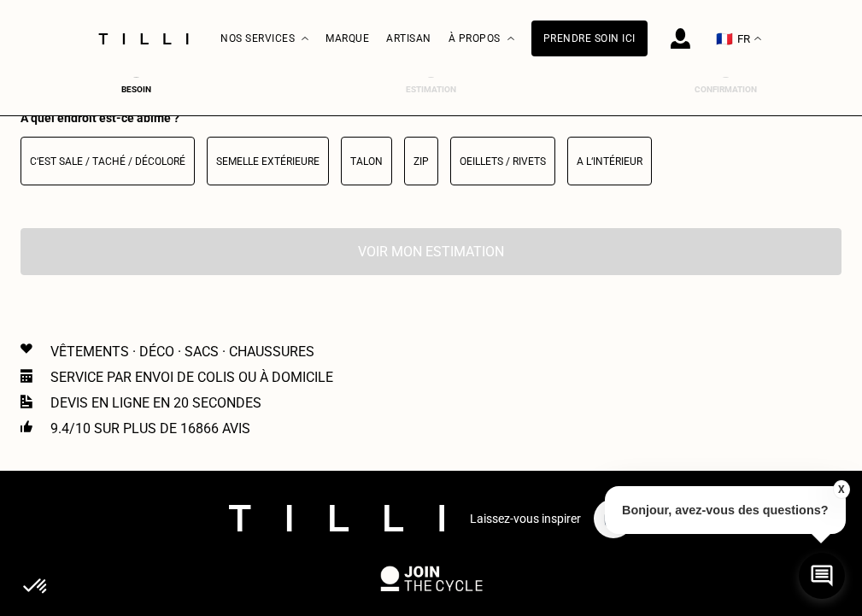
click at [281, 165] on p "Semelle extérieure" at bounding box center [267, 161] width 103 height 12
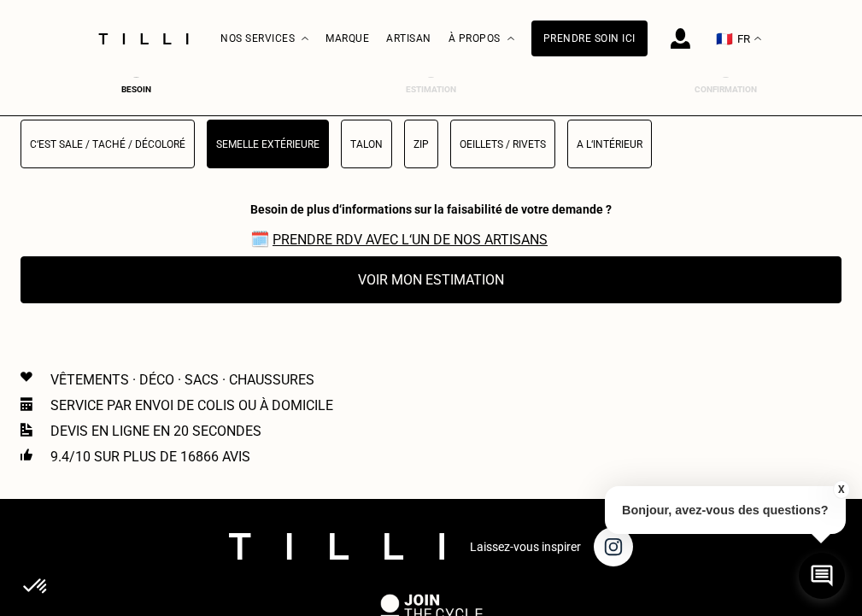
click at [342, 155] on button "Talon" at bounding box center [366, 144] width 51 height 49
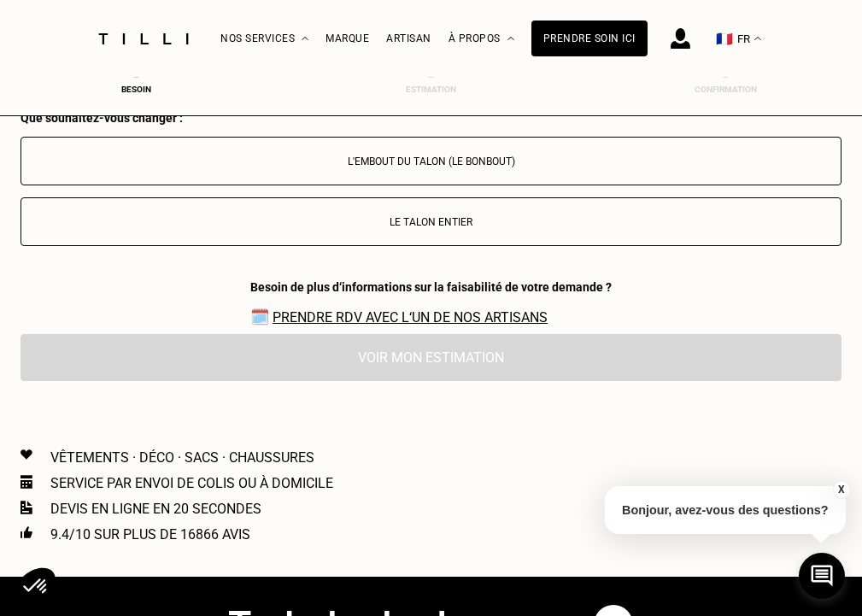
scroll to position [1857, 7]
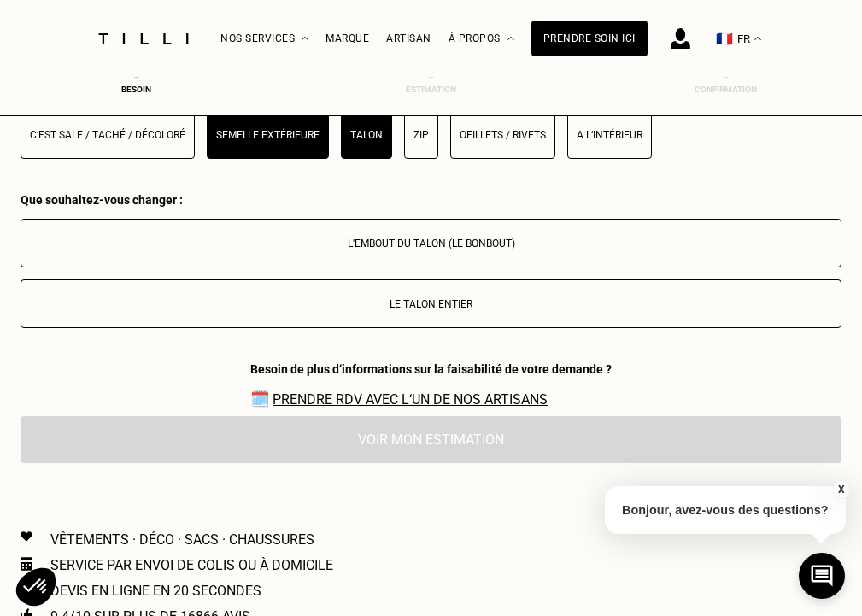
click at [272, 167] on div "À quel endroit est-ce abîmé ? C‘est sale / taché / décoloré Semelle extérieure …" at bounding box center [430, 139] width 821 height 108
click at [269, 143] on button "Semelle extérieure" at bounding box center [268, 134] width 122 height 49
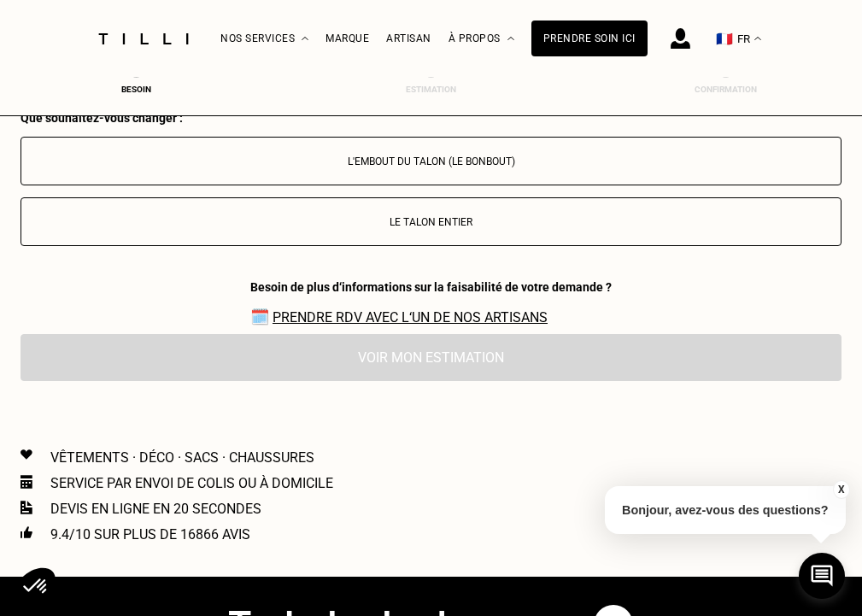
click at [372, 228] on button "Le talon entier" at bounding box center [430, 221] width 821 height 49
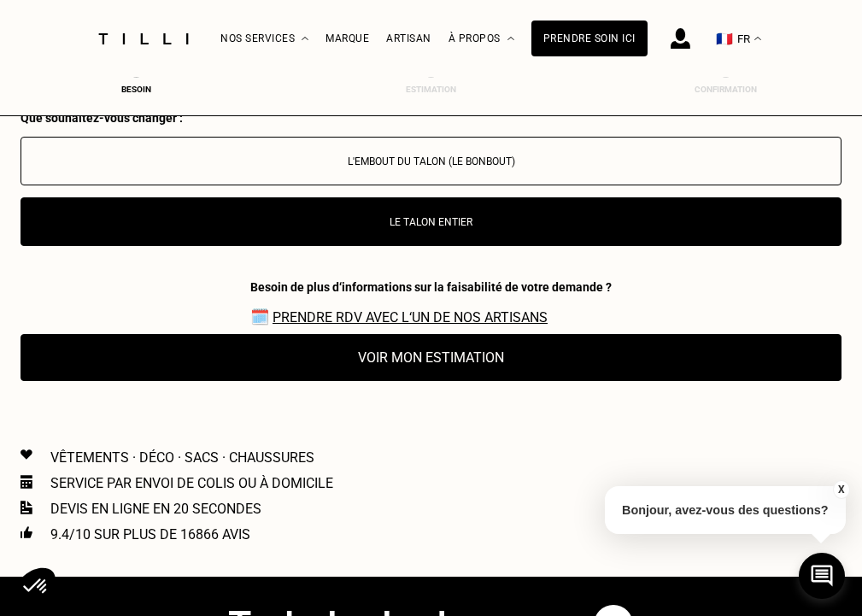
click at [384, 360] on button "Voir mon estimation" at bounding box center [430, 357] width 821 height 47
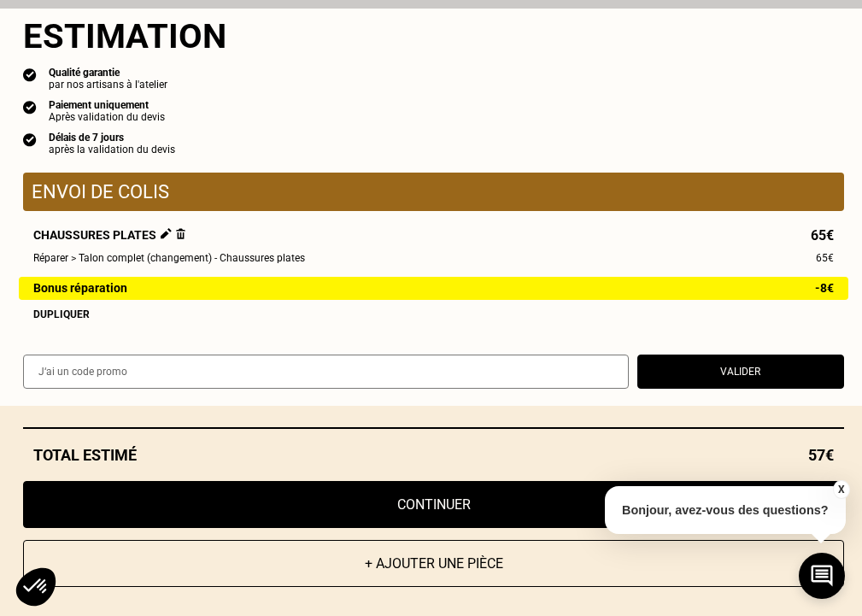
scroll to position [10, 0]
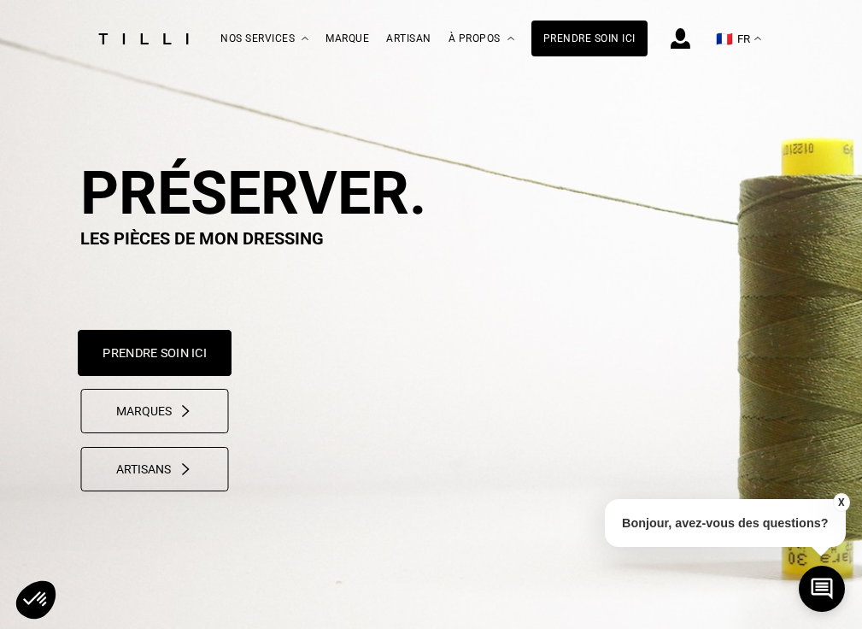
click at [135, 357] on button "Prendre soin ici" at bounding box center [155, 353] width 154 height 46
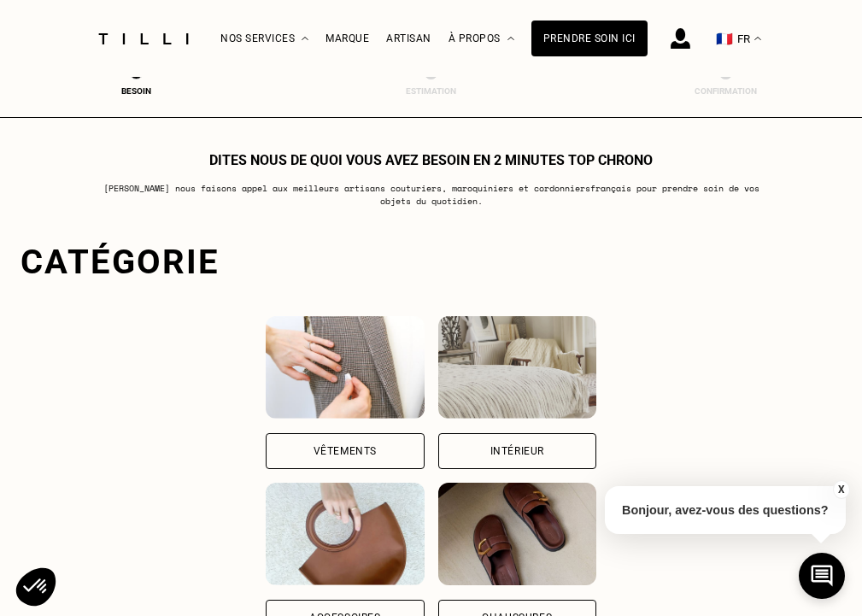
click at [367, 454] on div "Vêtements" at bounding box center [345, 451] width 158 height 36
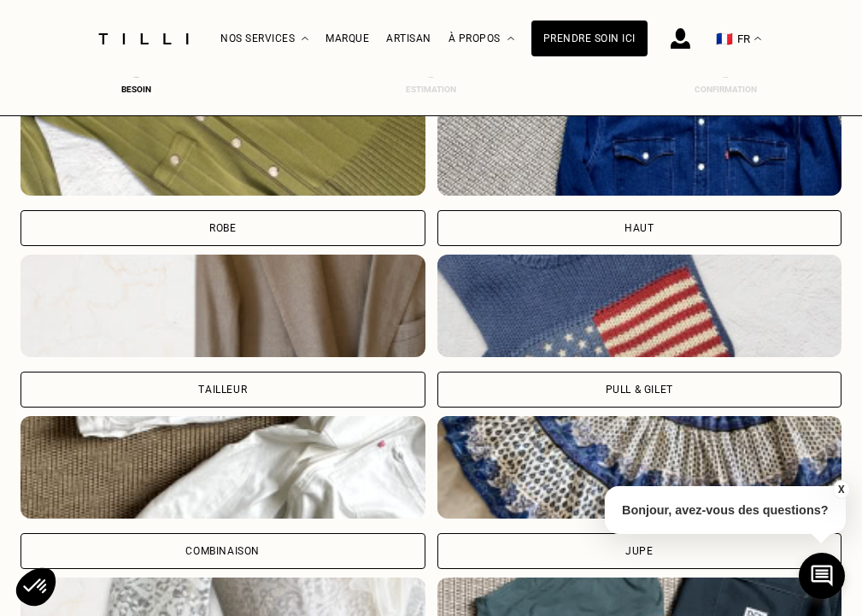
scroll to position [813, 7]
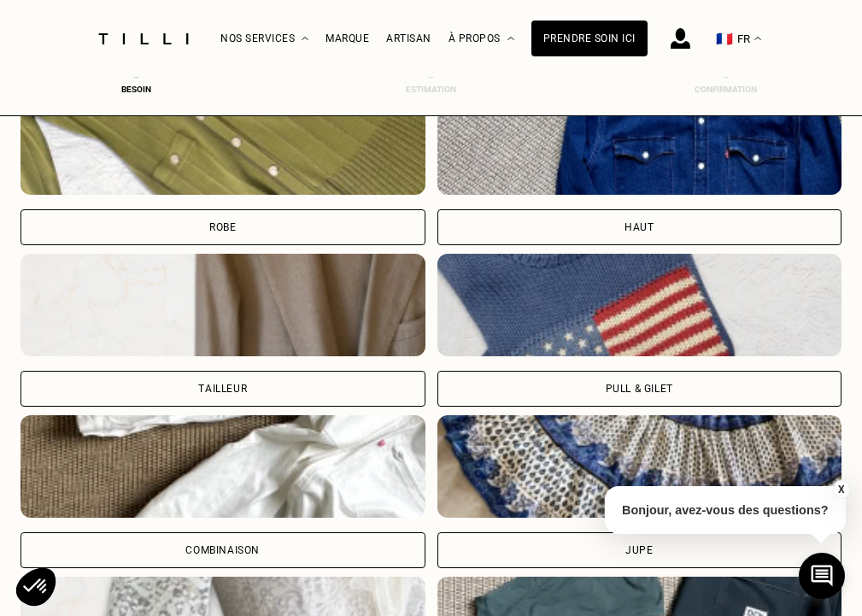
click at [600, 385] on div "Pull & gilet" at bounding box center [639, 389] width 405 height 36
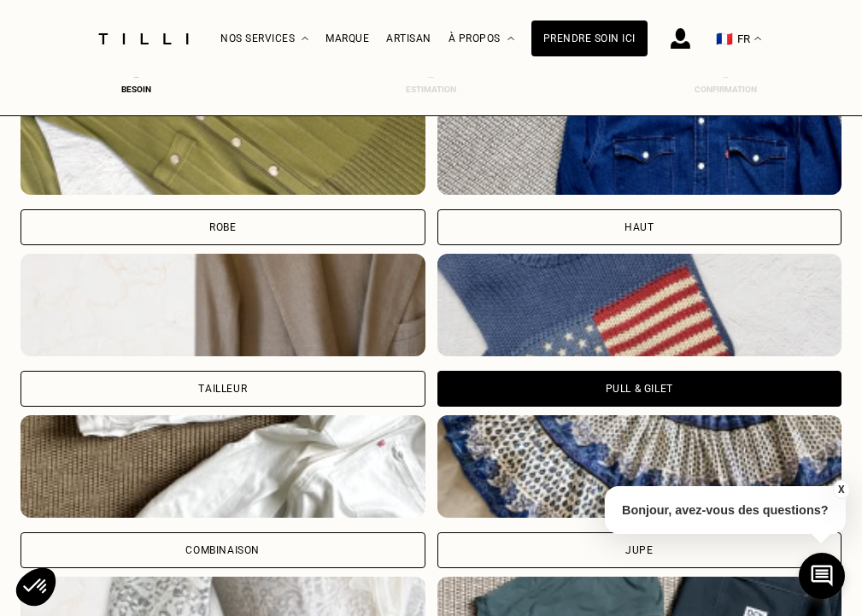
scroll to position [1593, 7]
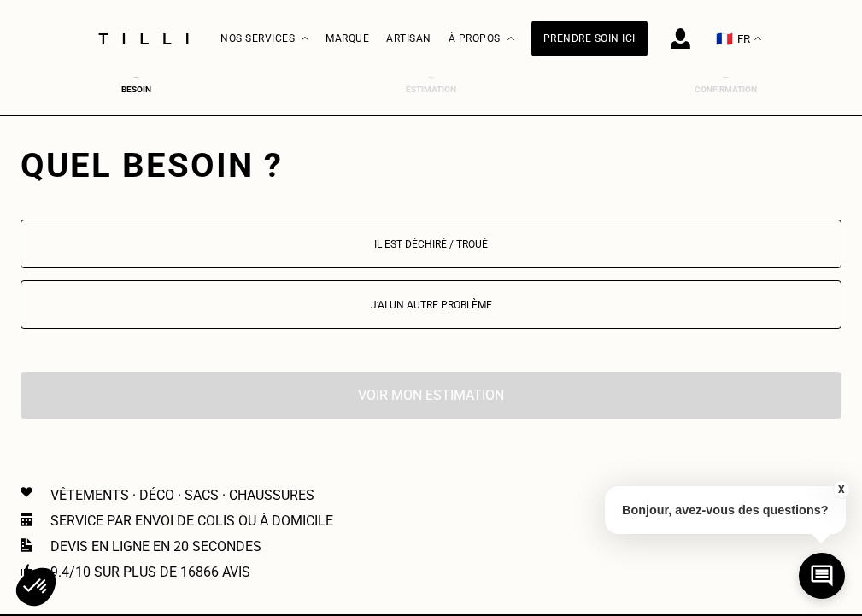
click at [464, 243] on p "Il est déchiré / troué" at bounding box center [431, 244] width 802 height 12
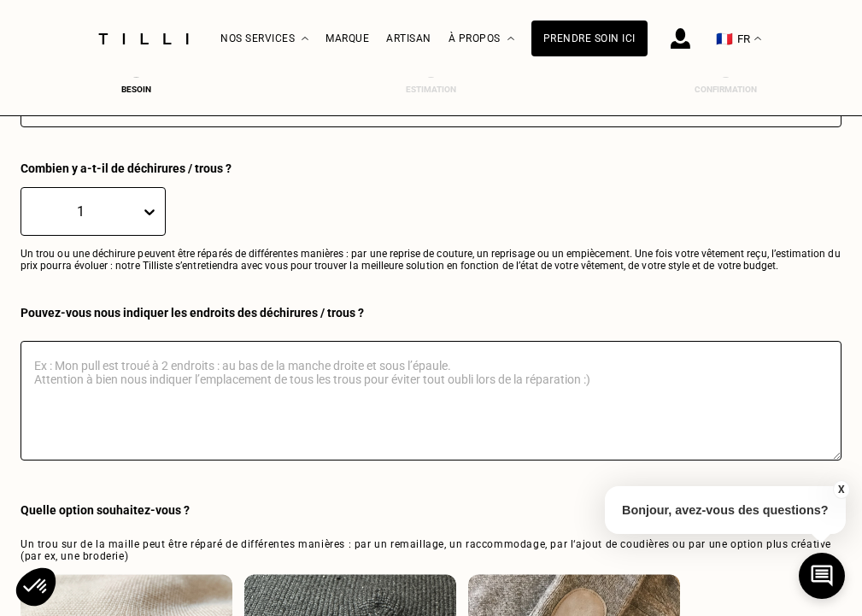
scroll to position [1845, 7]
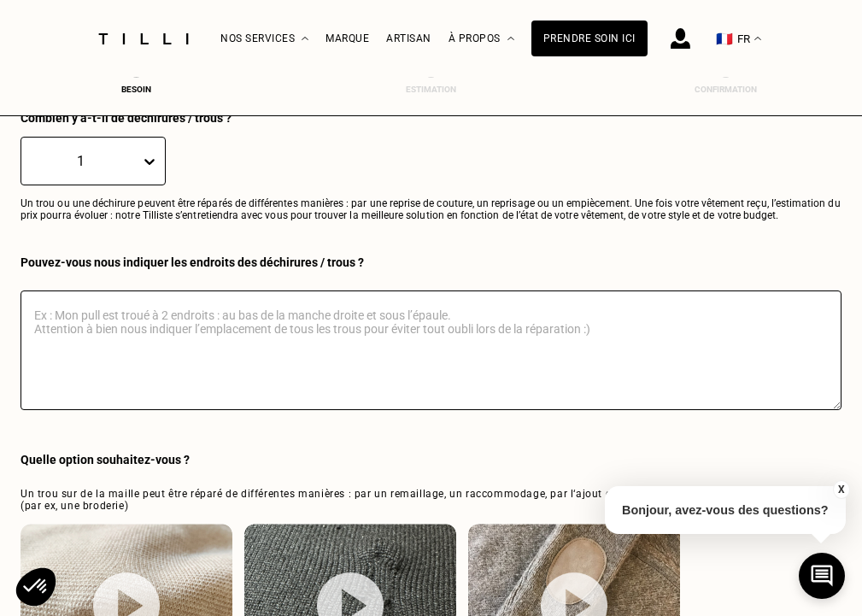
click at [132, 150] on div "1" at bounding box center [92, 161] width 145 height 49
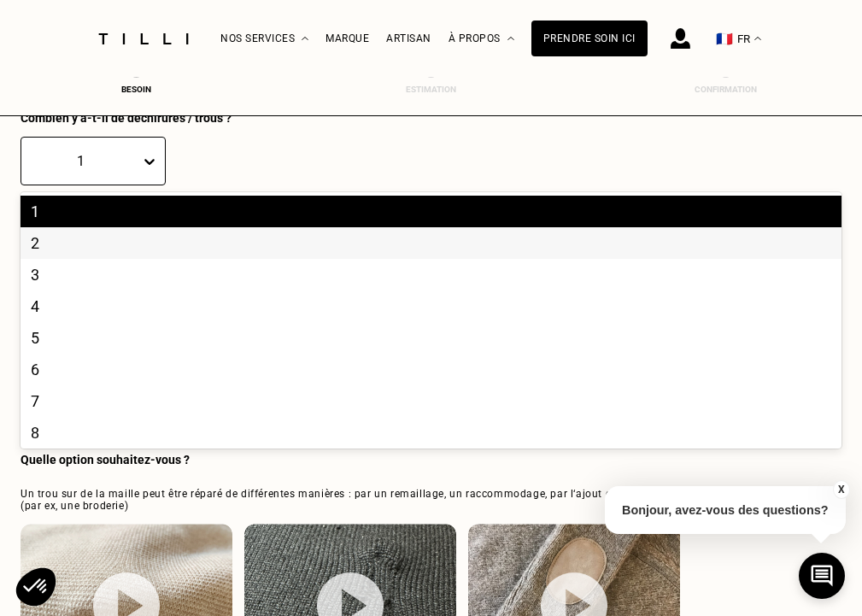
click at [79, 249] on div "2" at bounding box center [430, 243] width 821 height 32
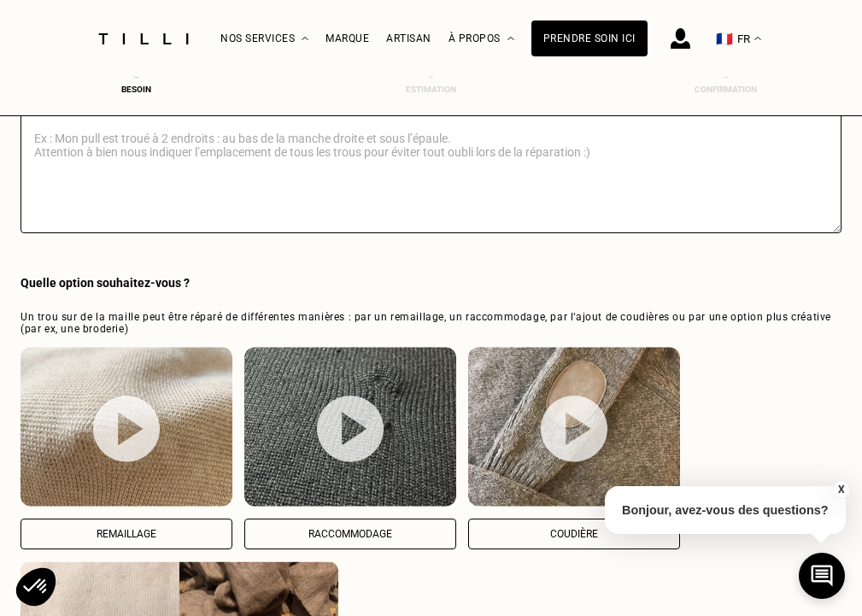
scroll to position [2027, 0]
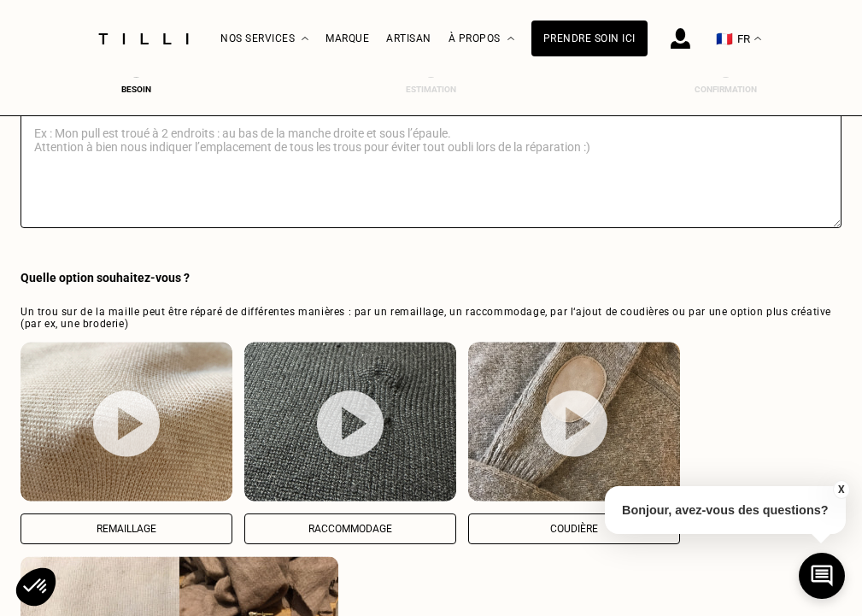
click at [127, 524] on p "Remaillage" at bounding box center [126, 529] width 193 height 12
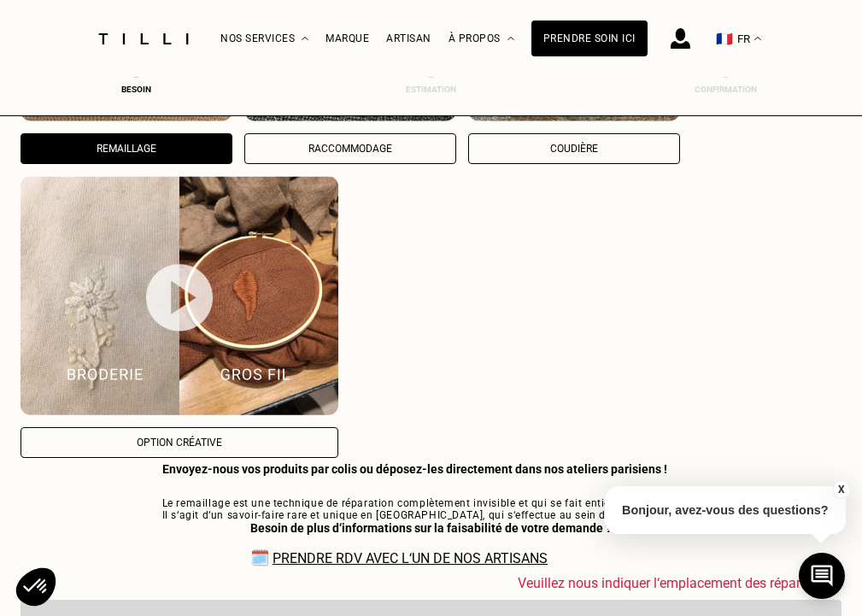
scroll to position [2251, 7]
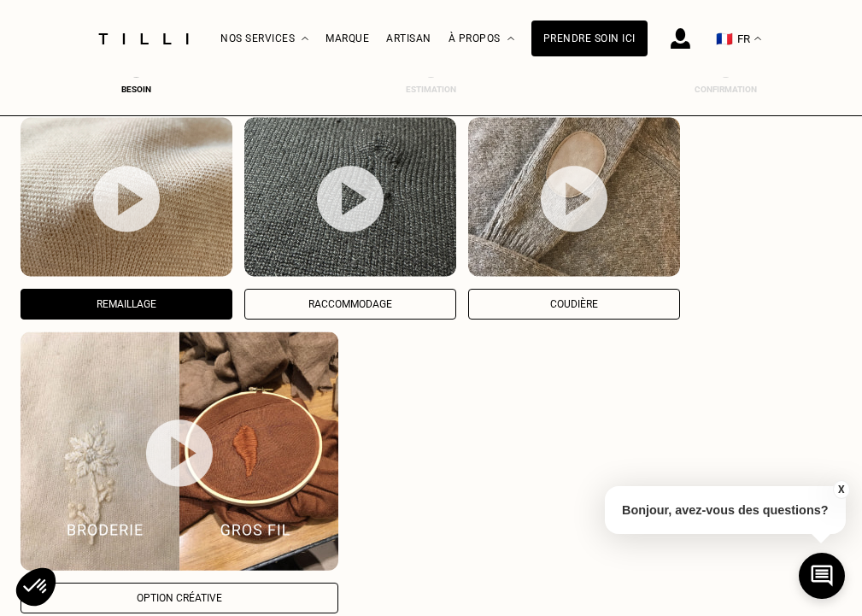
click at [379, 301] on p "Raccommodage" at bounding box center [350, 304] width 193 height 12
select select "FR"
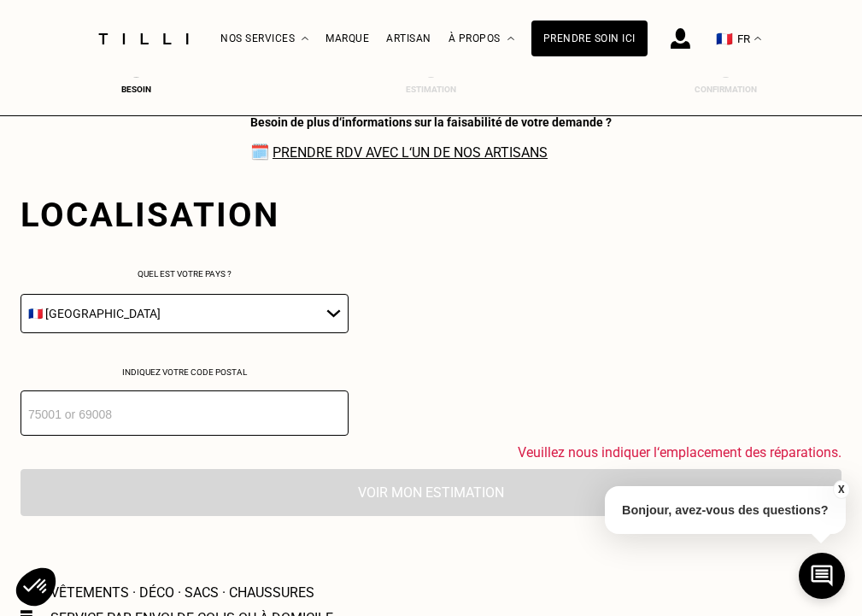
scroll to position [2756, 7]
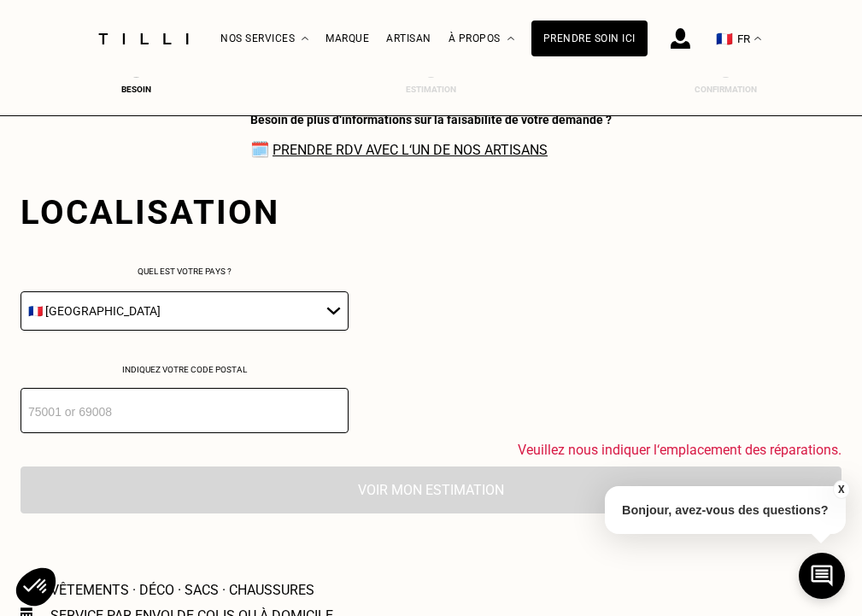
click at [281, 433] on input "number" at bounding box center [184, 410] width 328 height 45
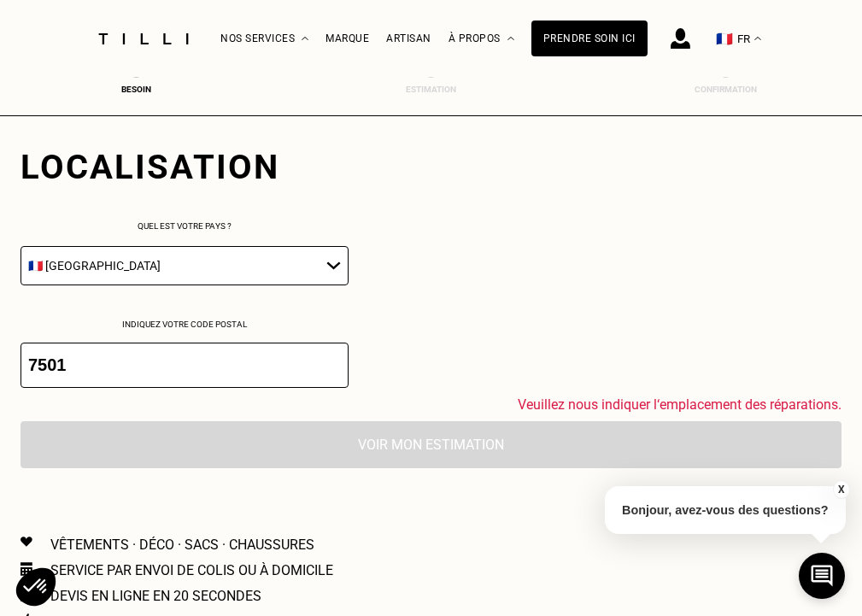
type input "75019"
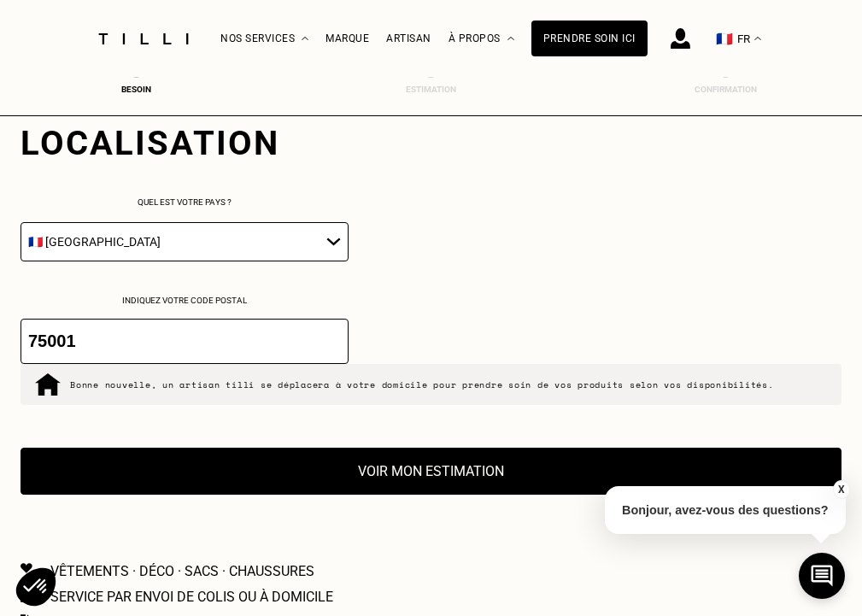
type input "75001"
click at [418, 493] on button "Voir mon estimation" at bounding box center [430, 471] width 821 height 47
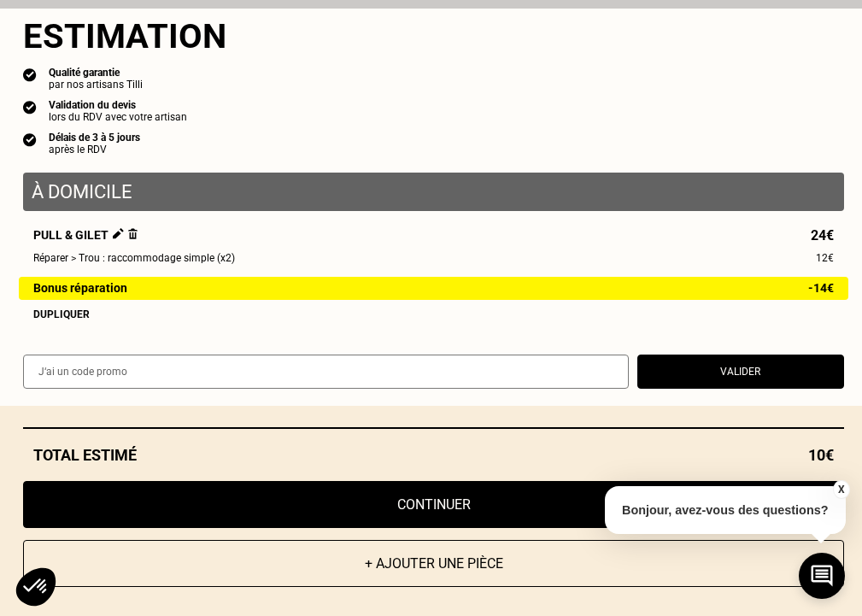
scroll to position [10, 0]
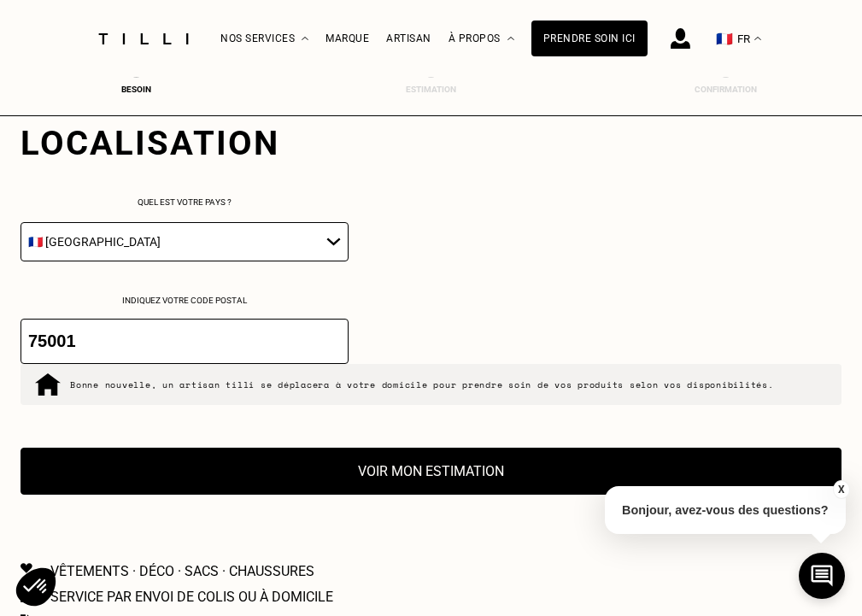
click at [844, 487] on button "X" at bounding box center [840, 489] width 17 height 19
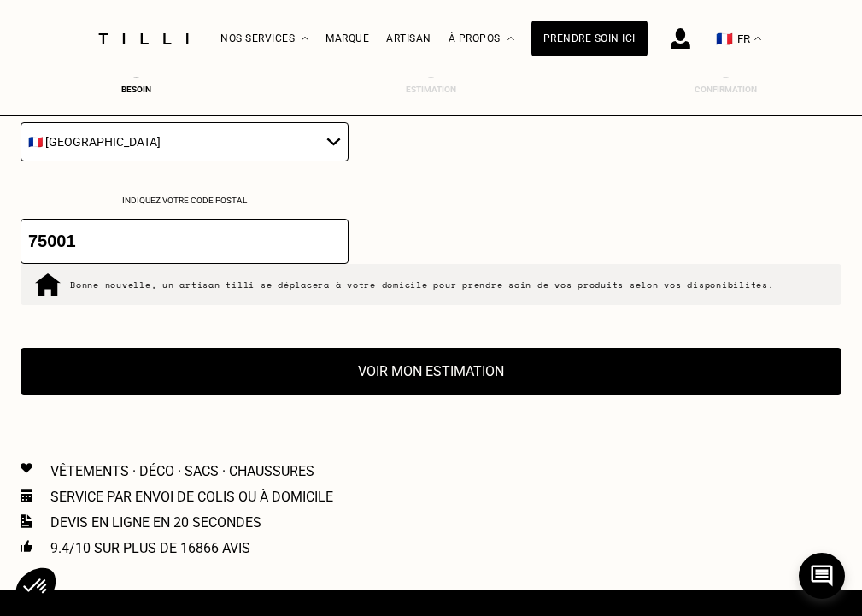
scroll to position [2755, 7]
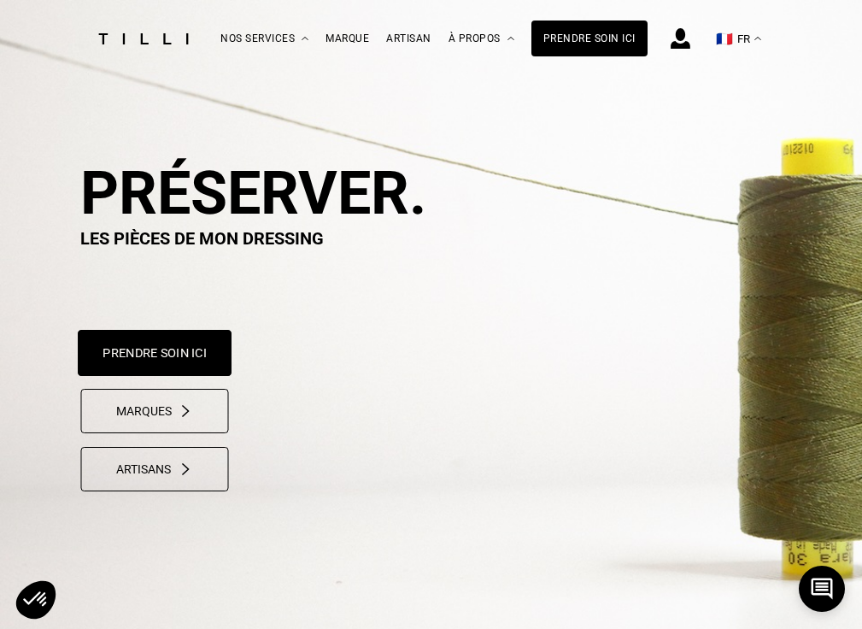
click at [177, 370] on button "Prendre soin ici" at bounding box center [155, 353] width 154 height 46
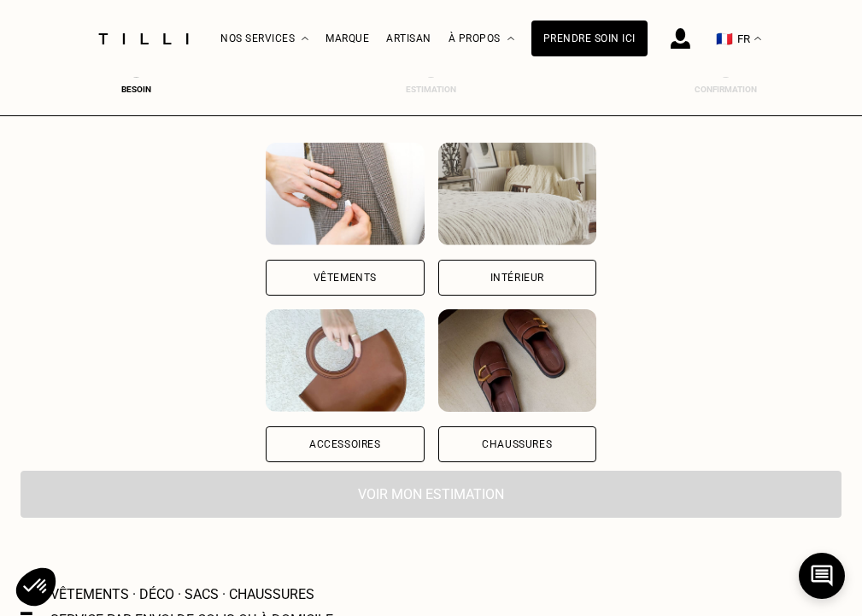
scroll to position [178, 4]
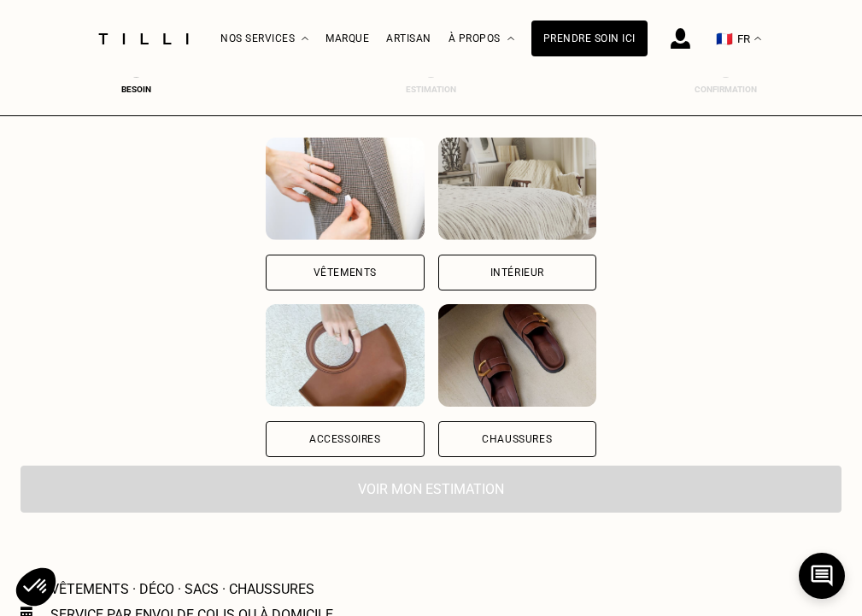
click at [290, 272] on div "Vêtements" at bounding box center [345, 273] width 158 height 36
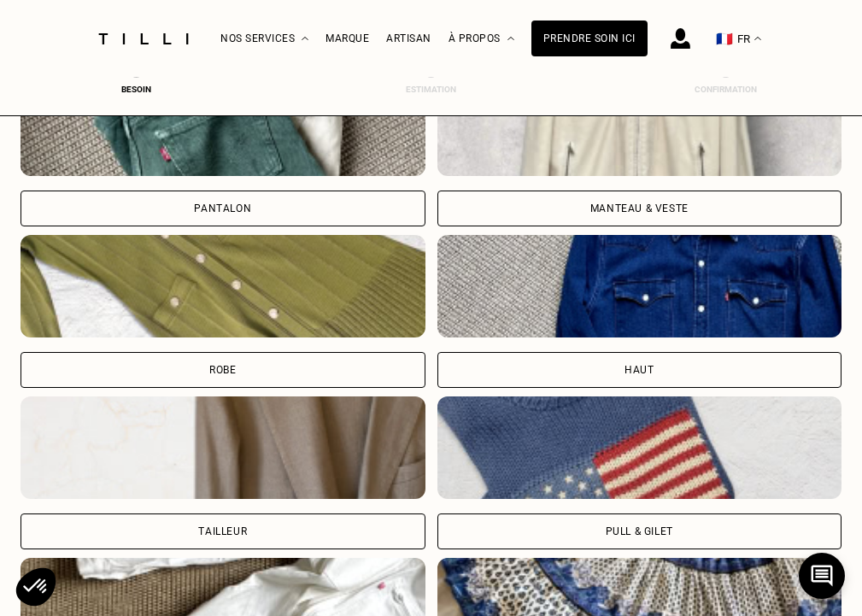
click at [316, 203] on div "Pantalon" at bounding box center [222, 208] width 405 height 36
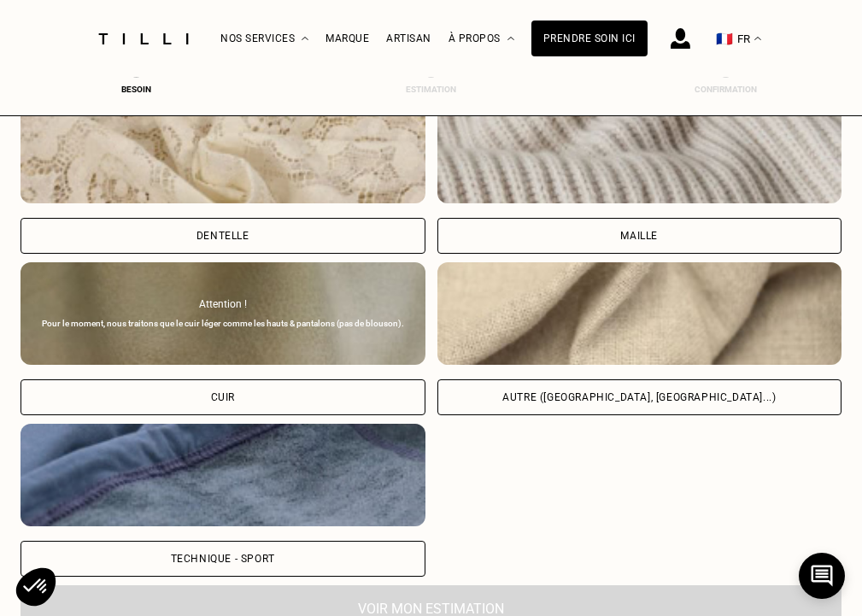
scroll to position [1946, 7]
click at [555, 400] on div "Autre ([GEOGRAPHIC_DATA], [GEOGRAPHIC_DATA]...)" at bounding box center [639, 397] width 405 height 36
select select "FR"
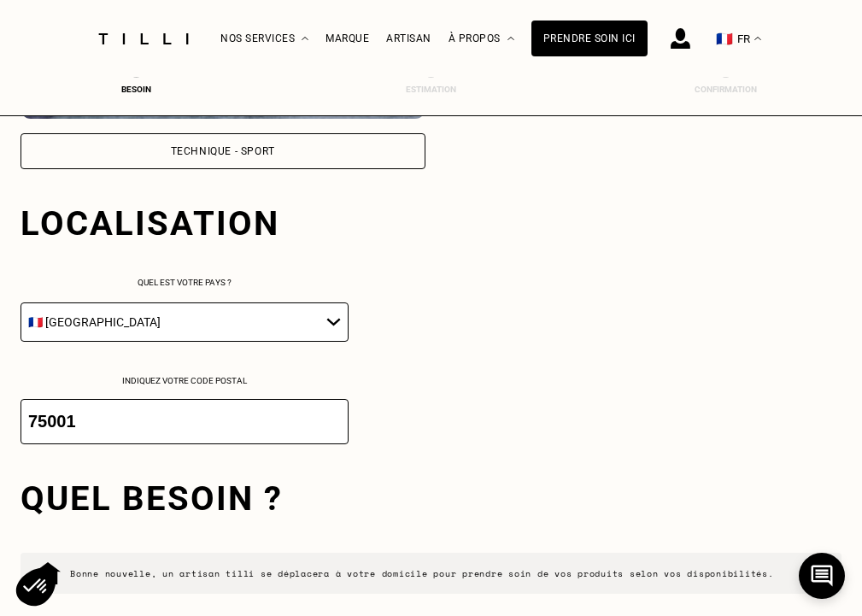
scroll to position [2411, 7]
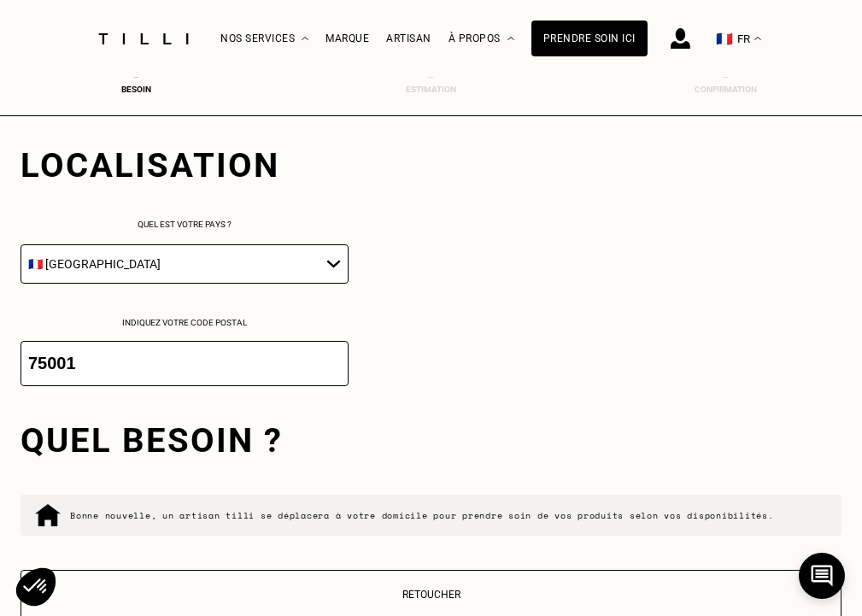
click at [258, 372] on input "75001" at bounding box center [184, 363] width 328 height 45
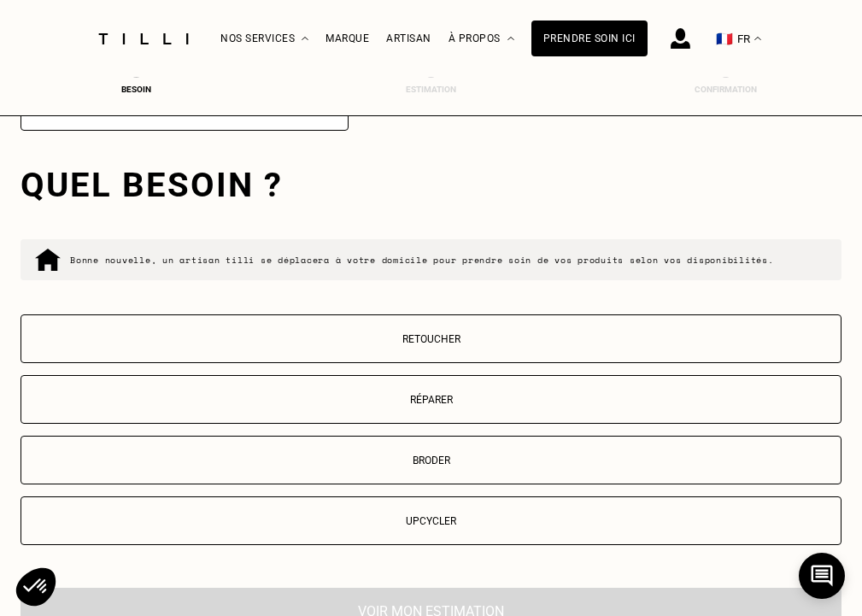
scroll to position [2683, 7]
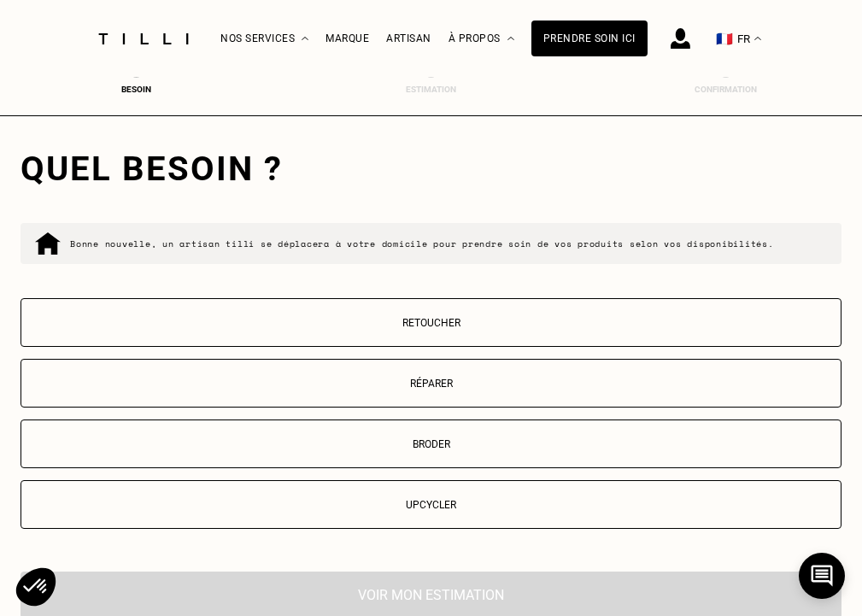
click at [438, 329] on p "Retoucher" at bounding box center [431, 323] width 802 height 12
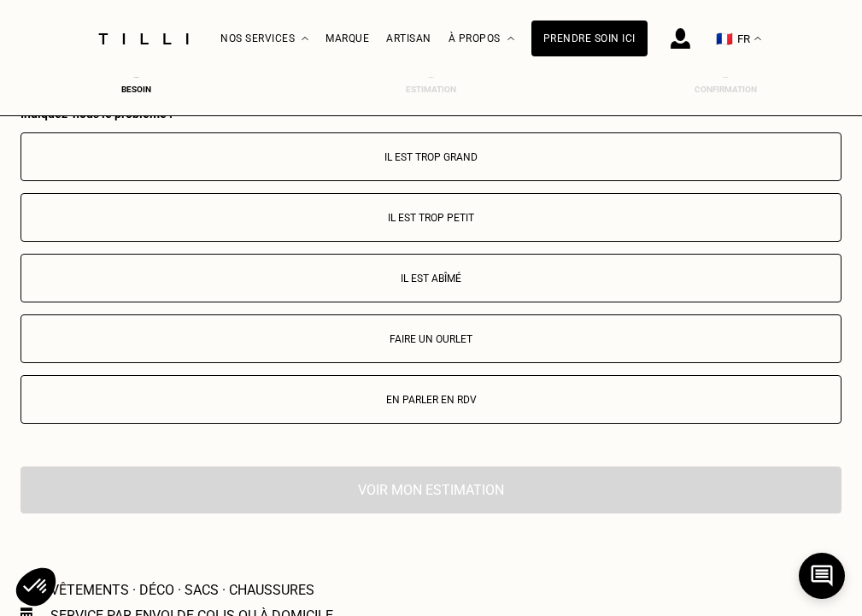
scroll to position [3140, 7]
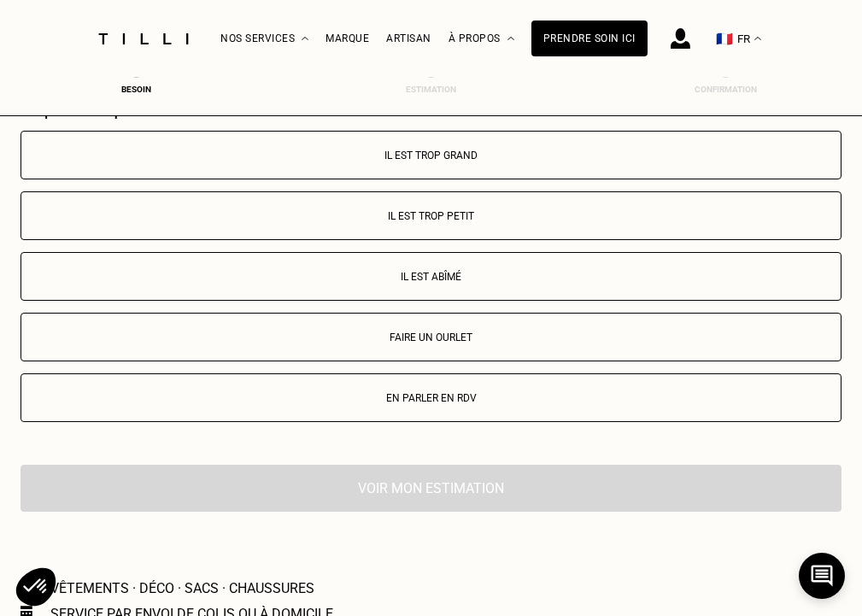
click at [435, 199] on button "Il est trop petit" at bounding box center [430, 215] width 821 height 49
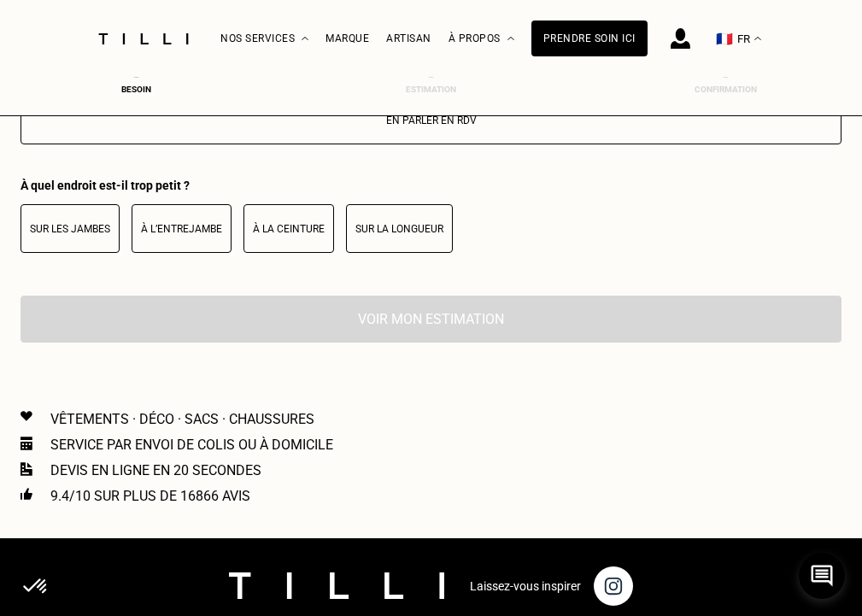
scroll to position [3491, 7]
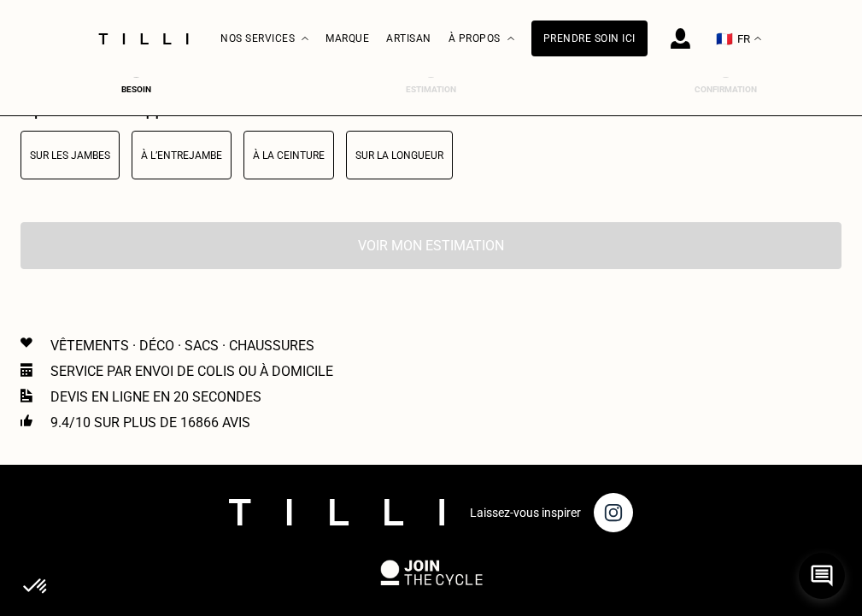
click at [290, 169] on button "À la ceinture" at bounding box center [288, 155] width 91 height 49
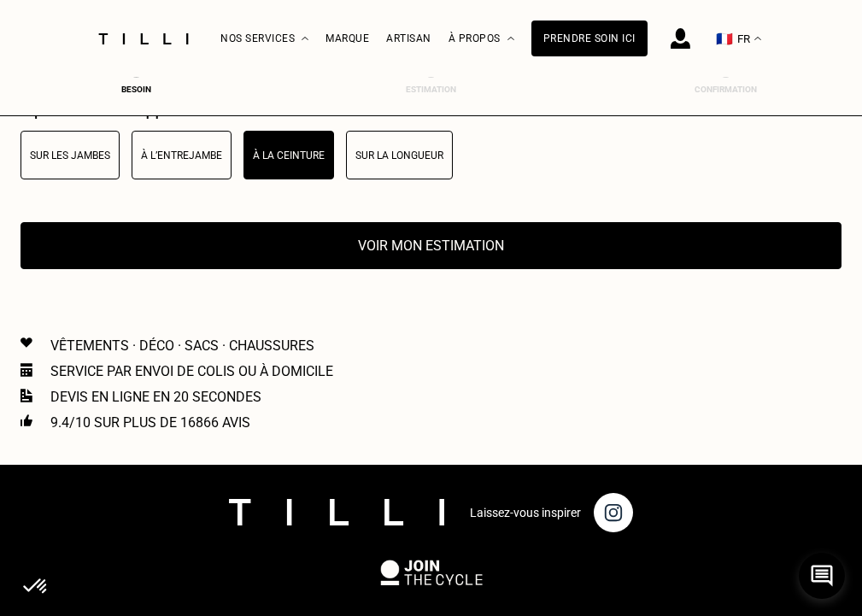
click at [394, 264] on button "Voir mon estimation" at bounding box center [430, 245] width 821 height 47
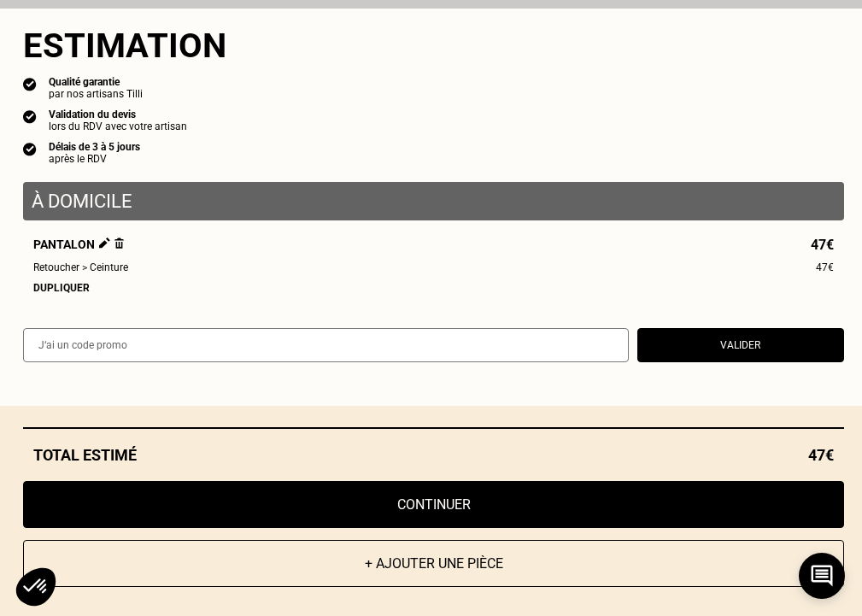
scroll to position [2684, 7]
